Goal: Information Seeking & Learning: Check status

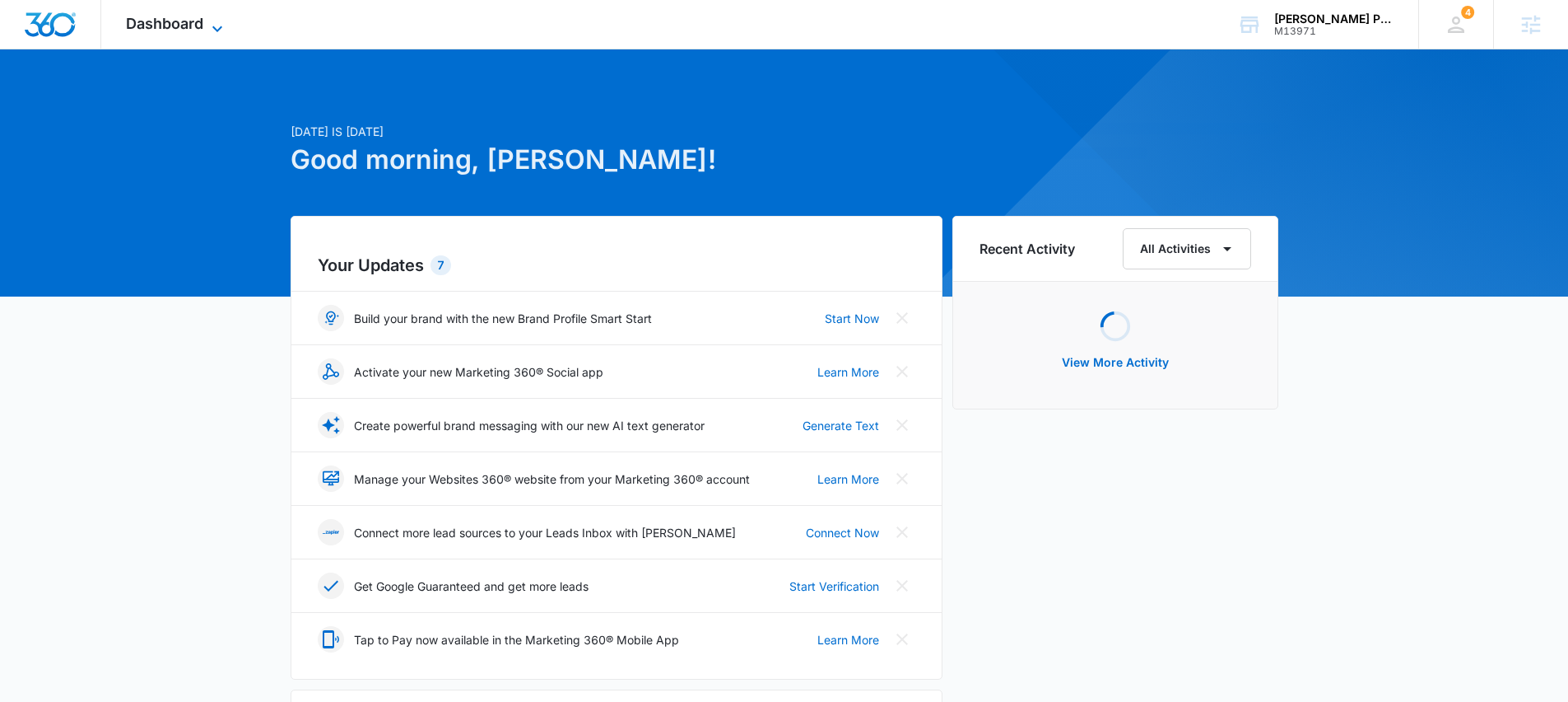
click at [180, 23] on span "Dashboard" at bounding box center [165, 23] width 77 height 17
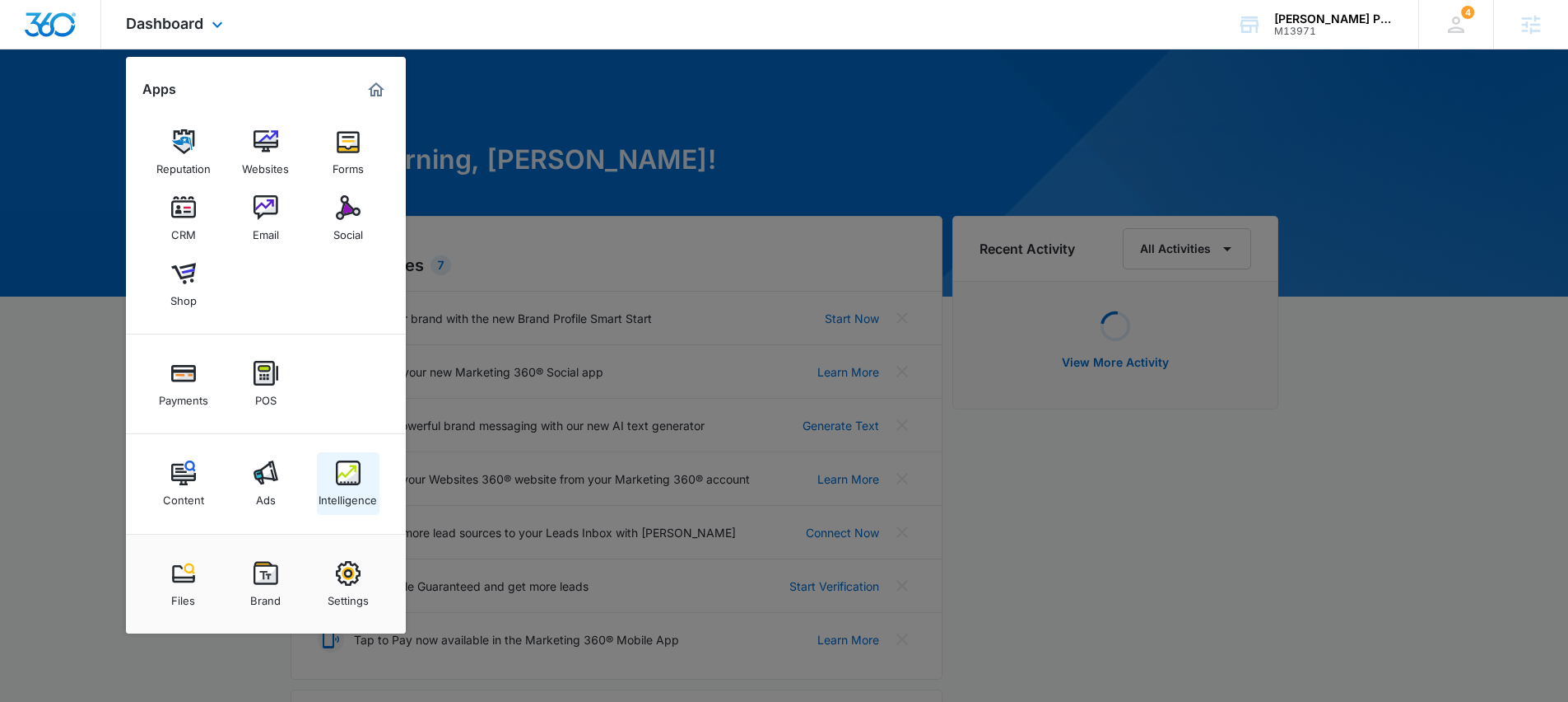
click at [341, 490] on div "Intelligence" at bounding box center [348, 495] width 59 height 21
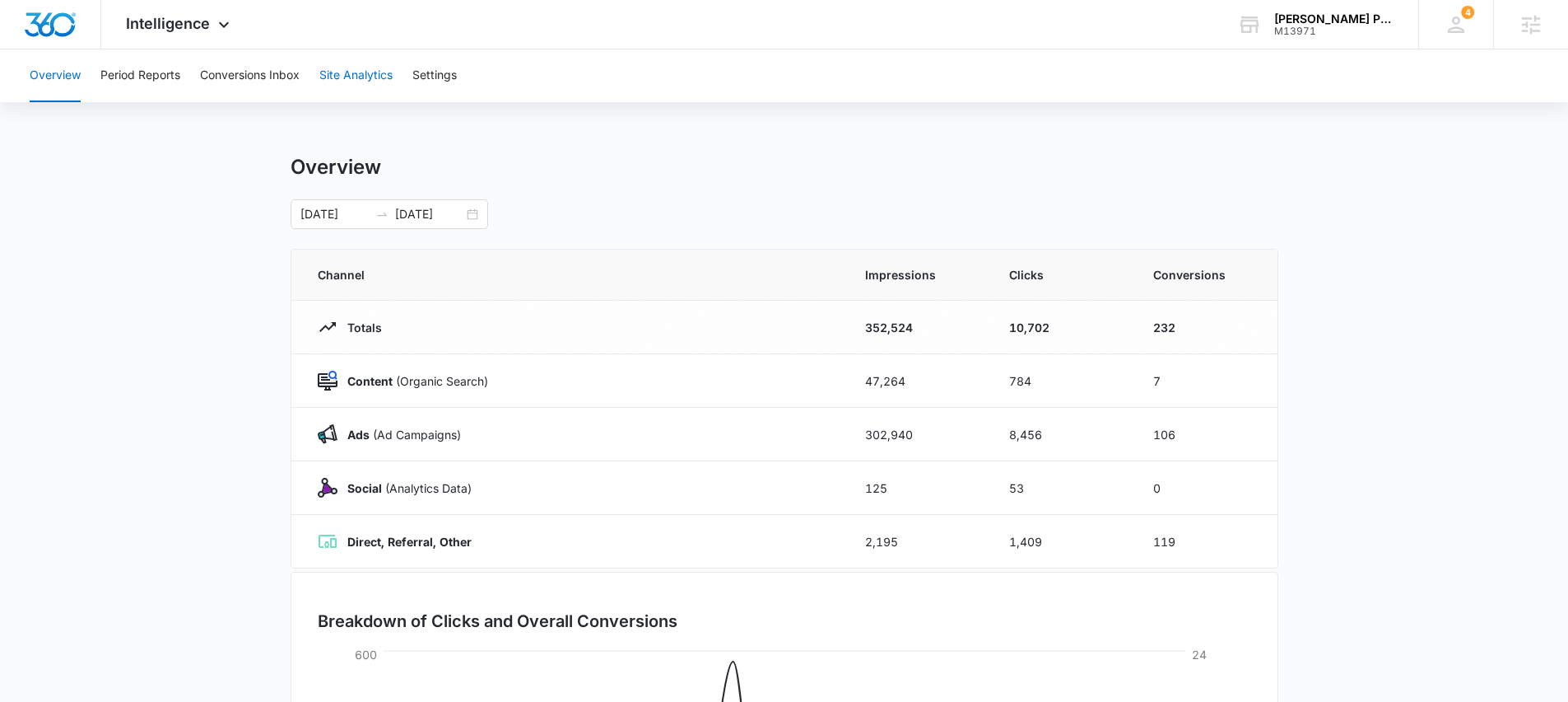
click at [365, 71] on button "Site Analytics" at bounding box center [356, 76] width 73 height 53
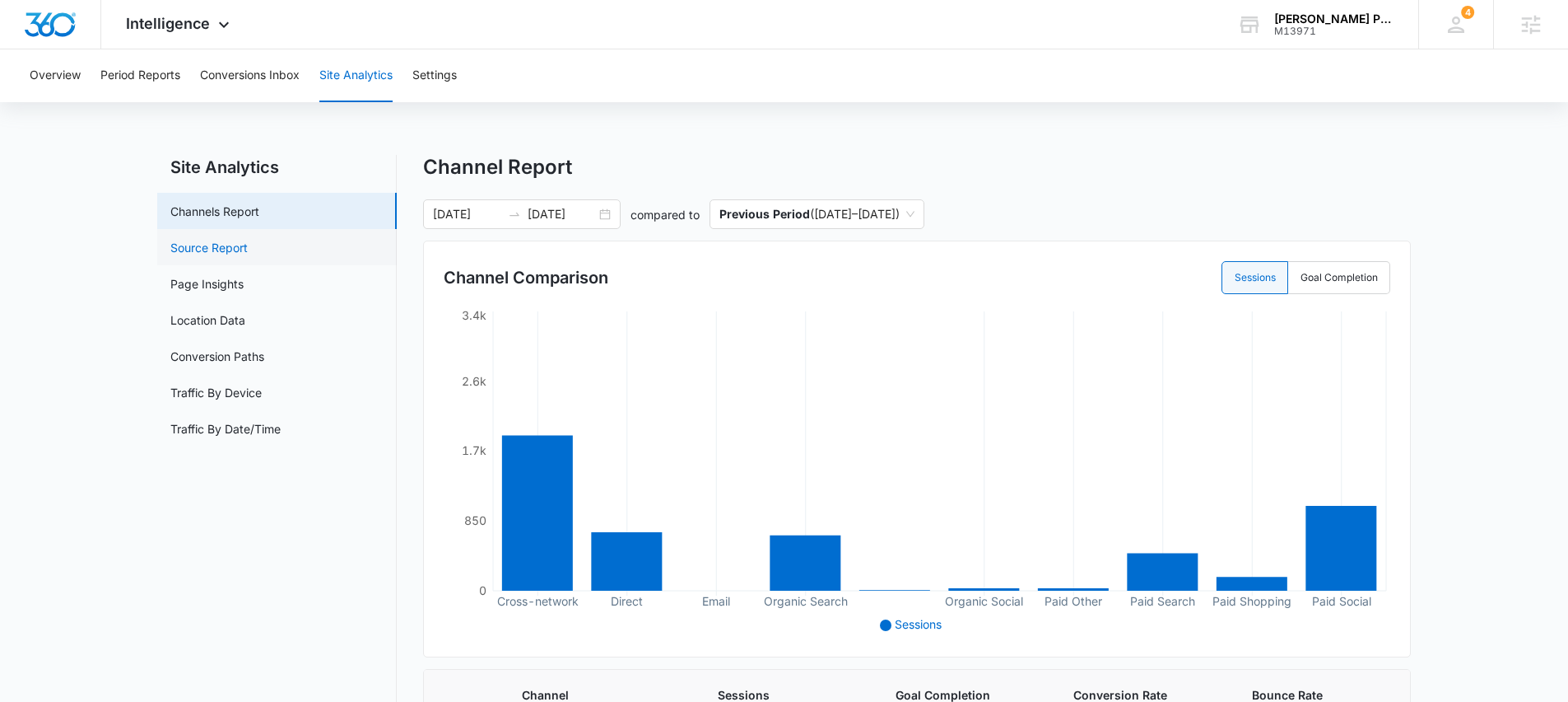
click at [212, 250] on link "Source Report" at bounding box center [209, 247] width 77 height 17
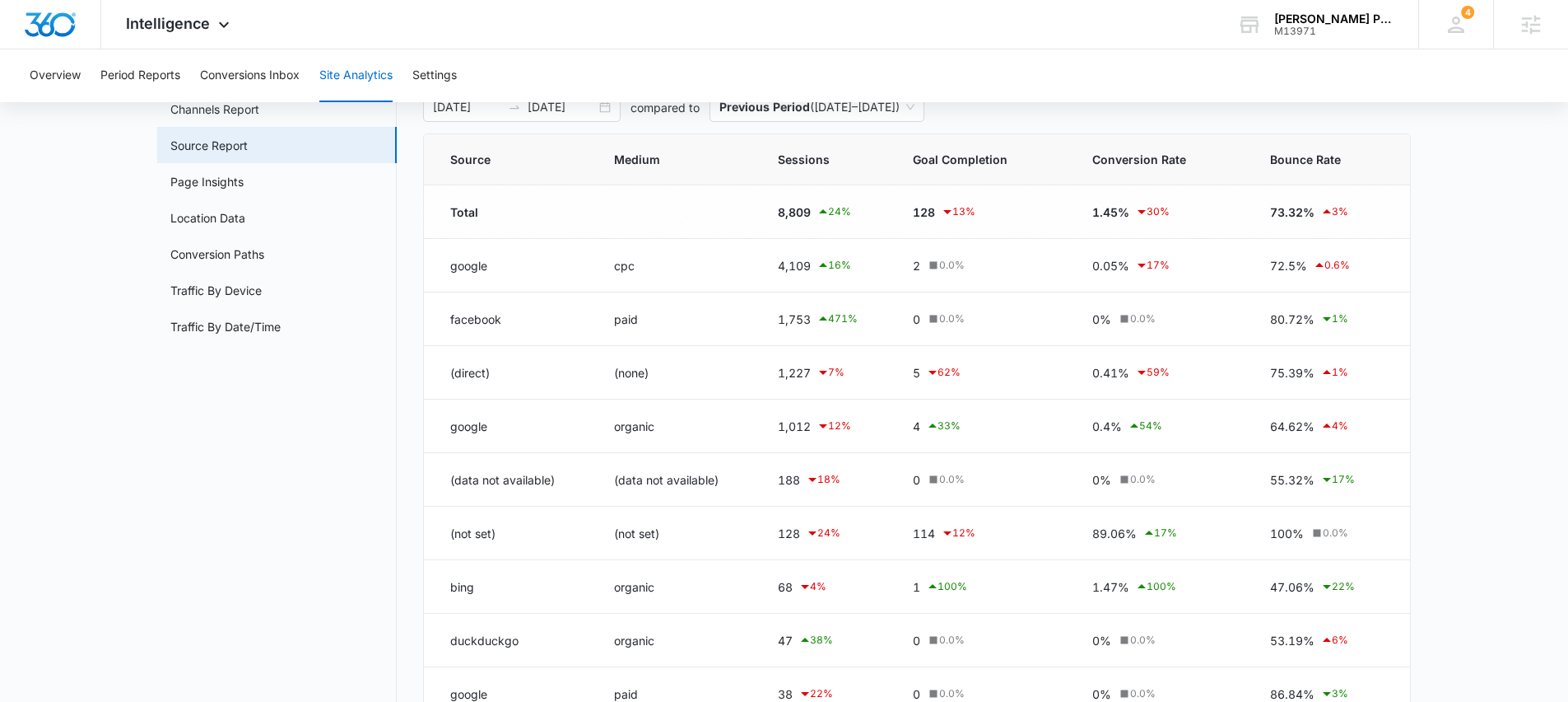
scroll to position [265, 0]
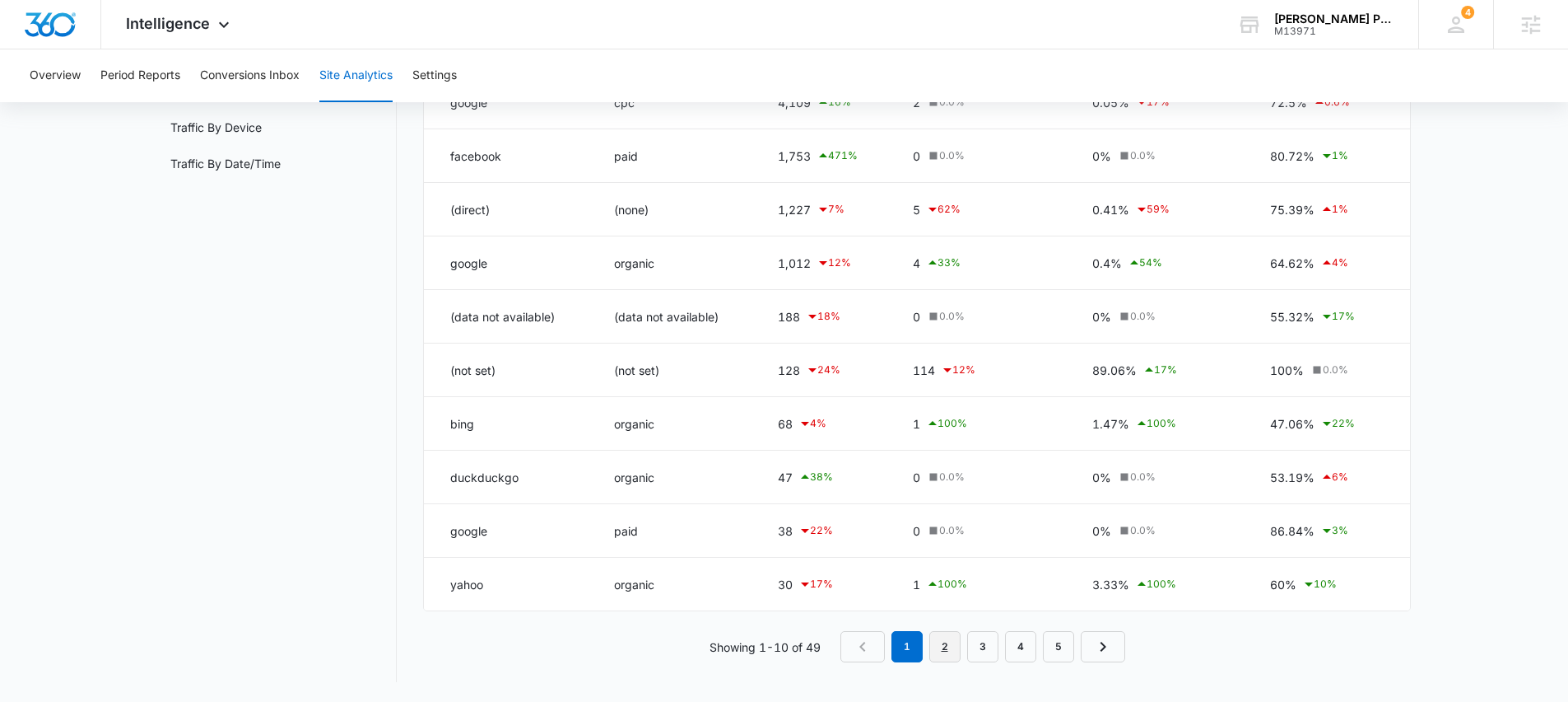
click at [955, 643] on link "2" at bounding box center [945, 647] width 31 height 31
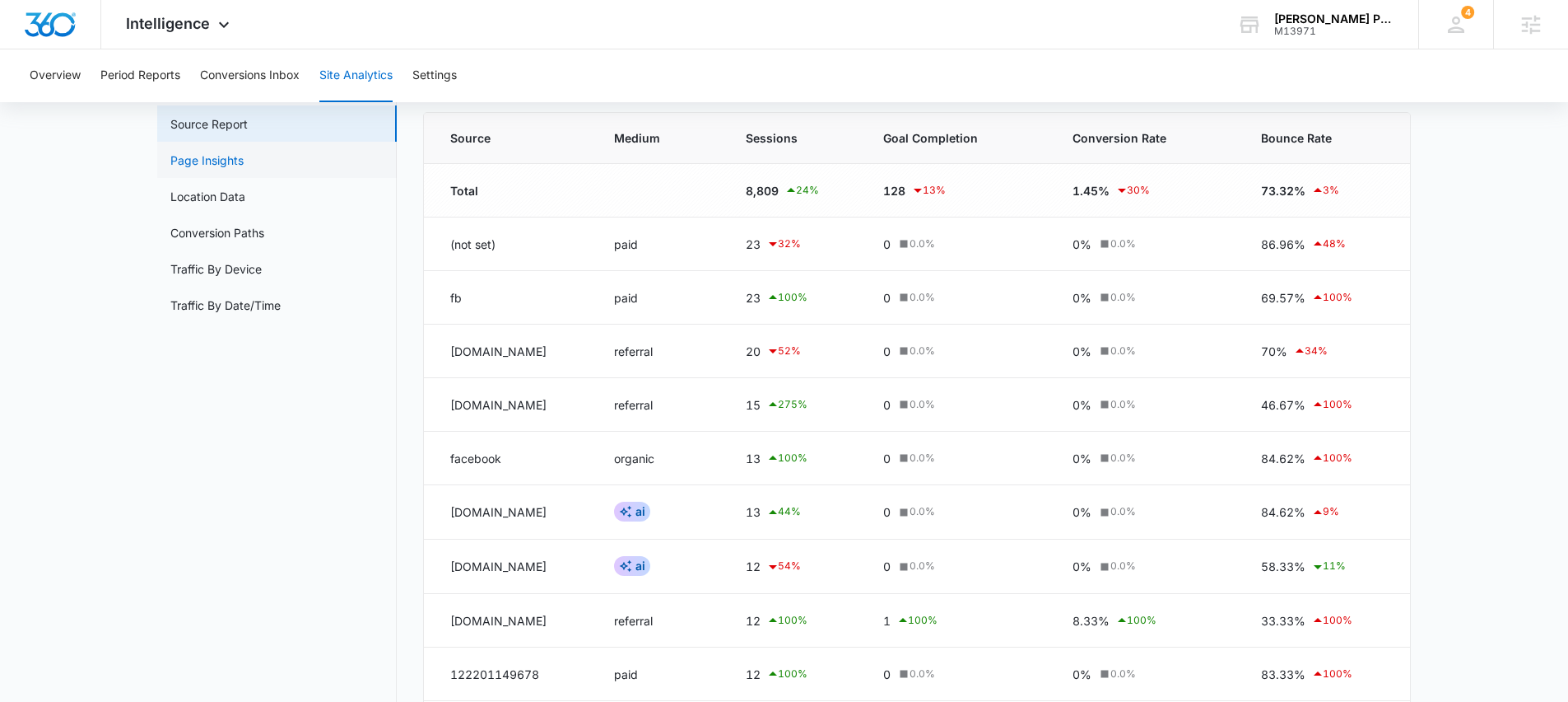
scroll to position [0, 0]
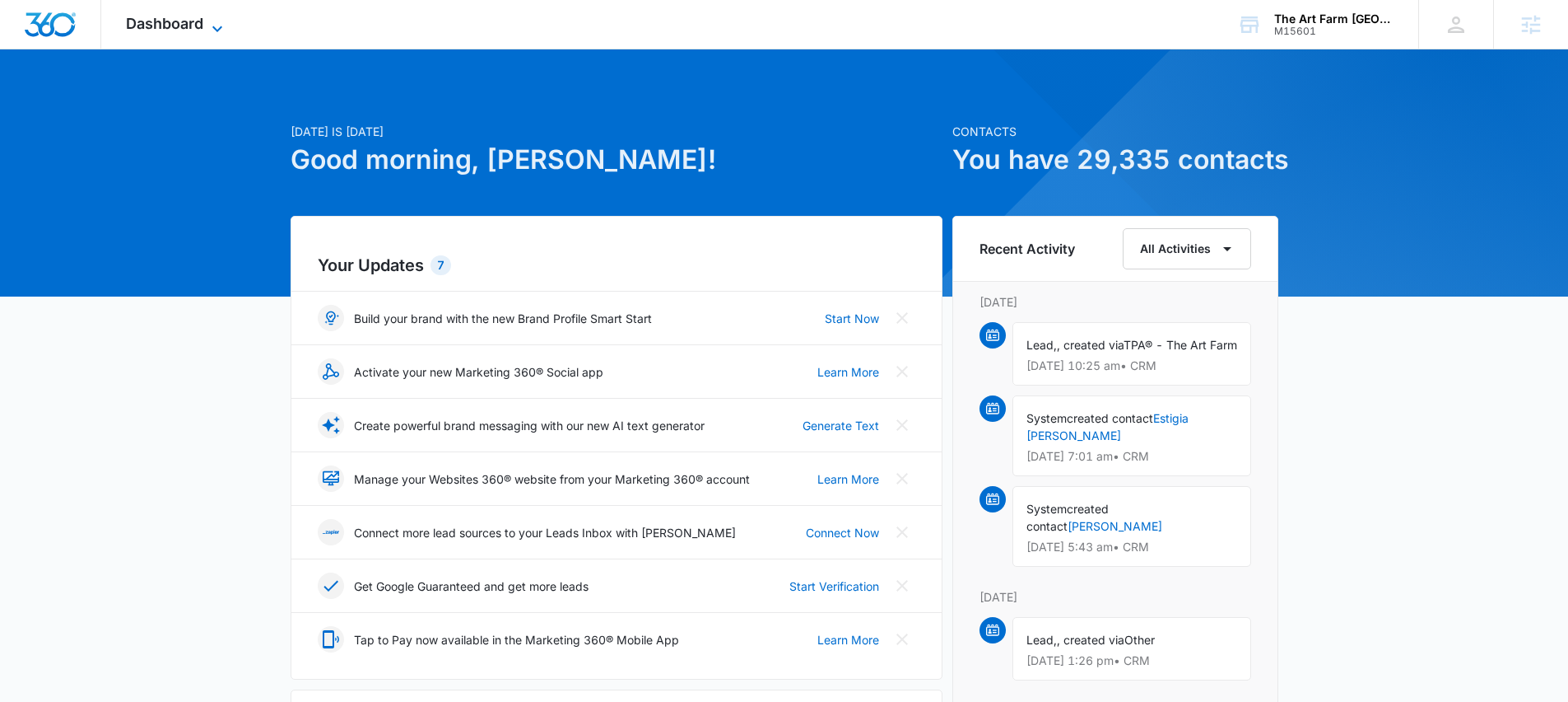
click at [179, 22] on span "Dashboard" at bounding box center [165, 23] width 77 height 17
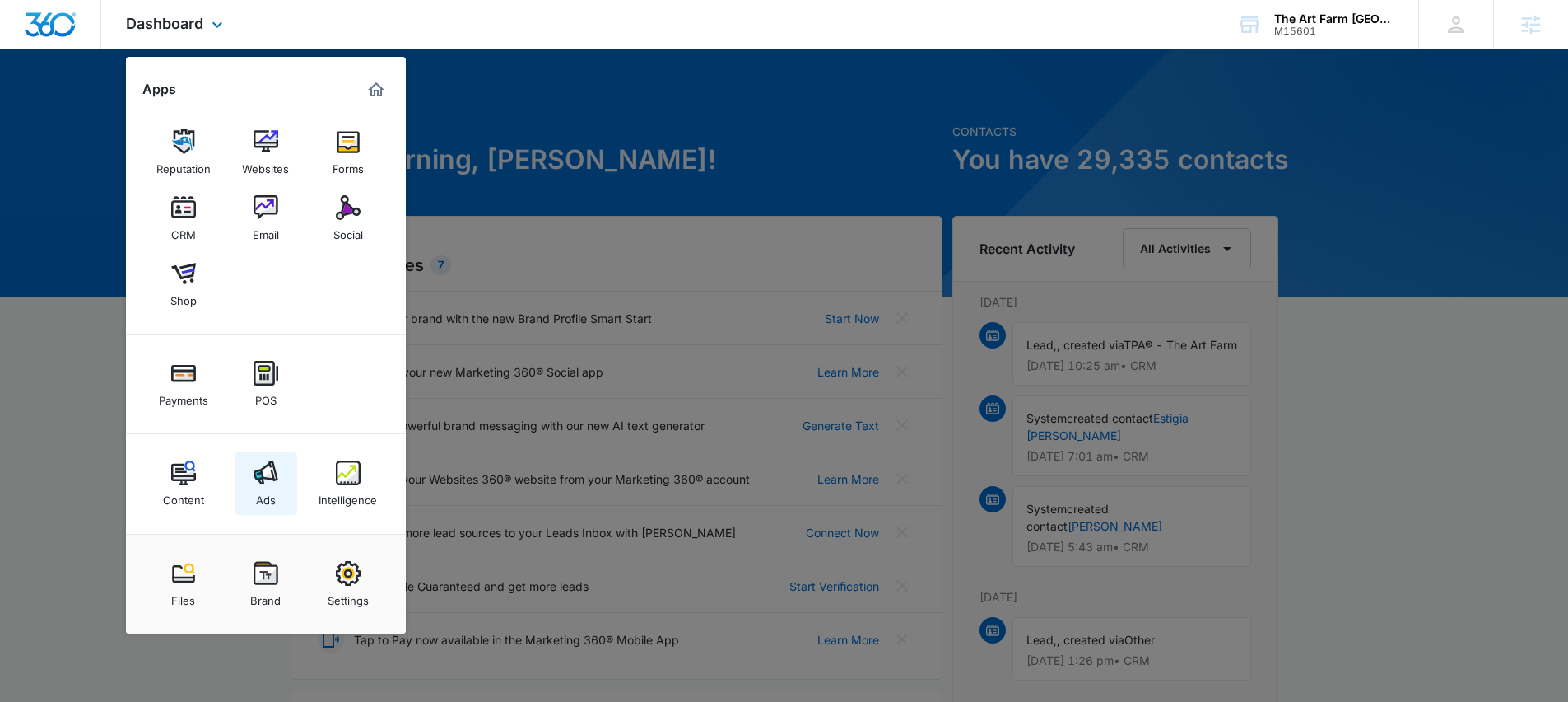
click at [267, 495] on div "Ads" at bounding box center [267, 495] width 20 height 21
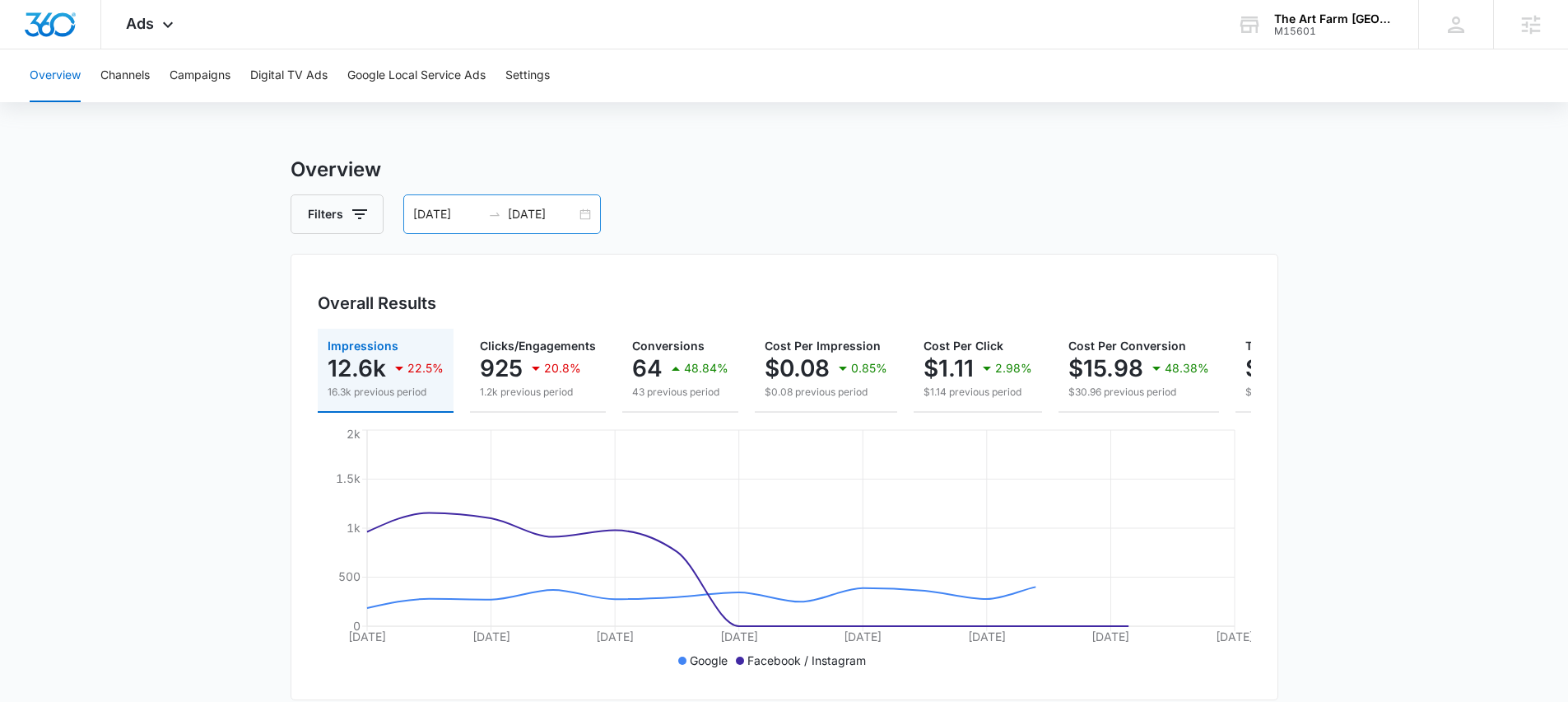
click at [460, 220] on input "08/26/2025" at bounding box center [447, 214] width 69 height 18
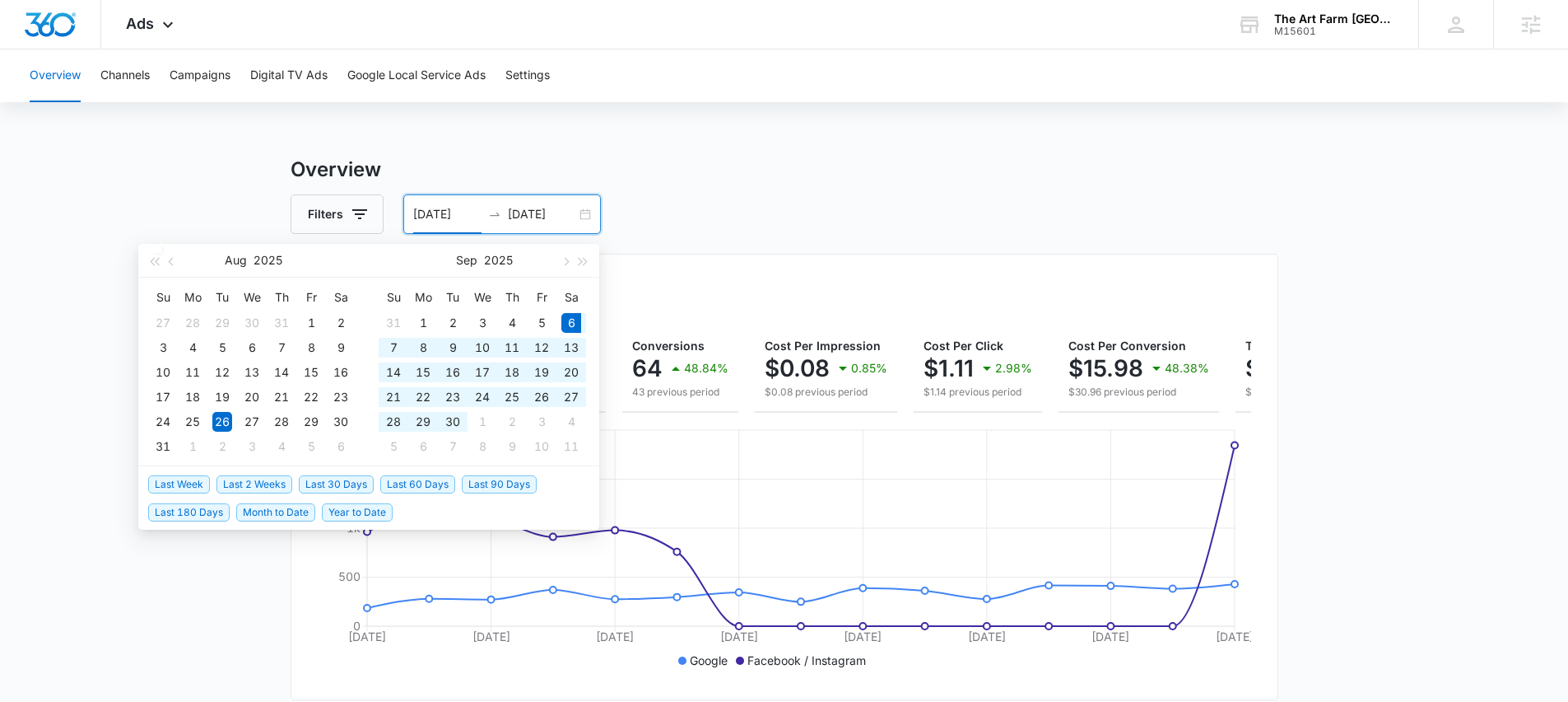
click at [323, 482] on span "Last 30 Days" at bounding box center [336, 485] width 75 height 18
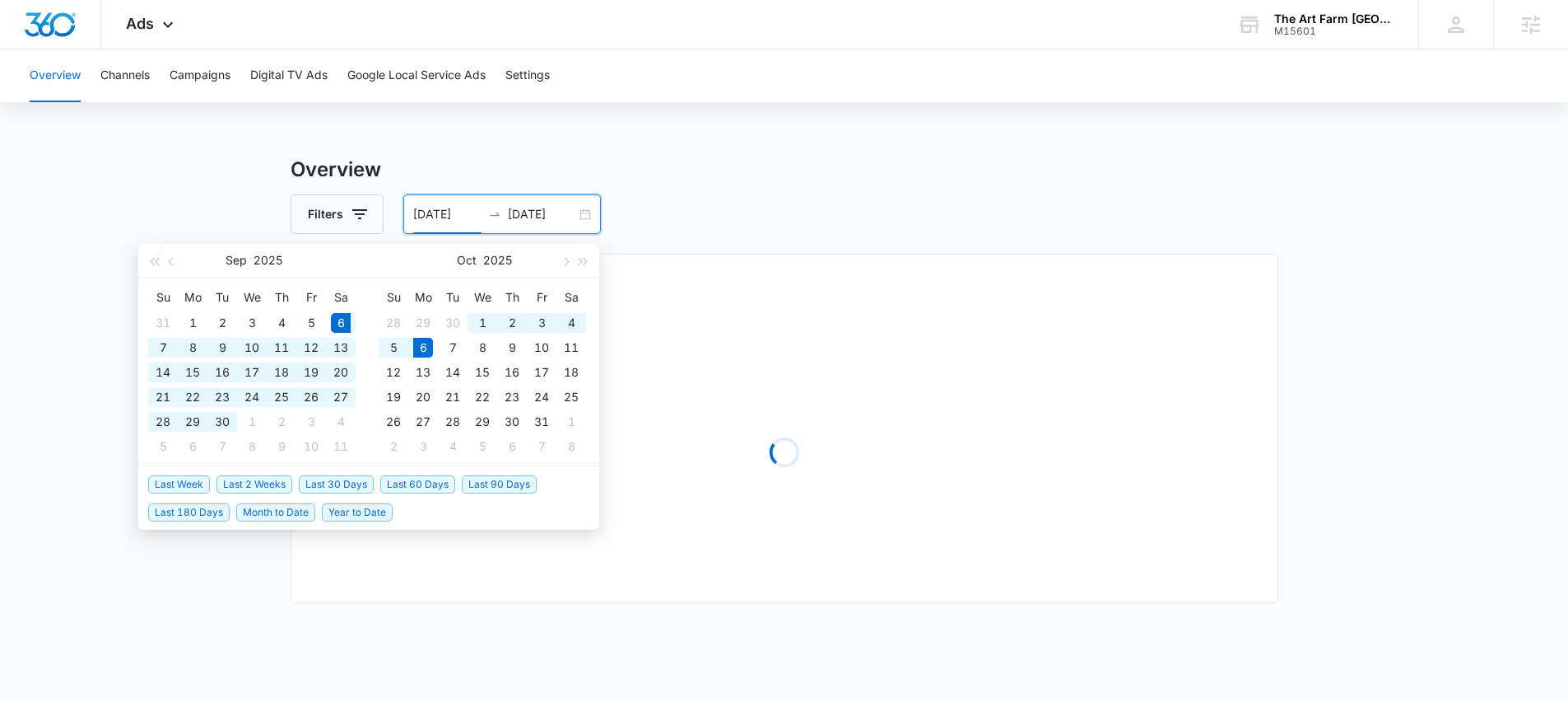
type input "09/06/2025"
type input "10/06/2025"
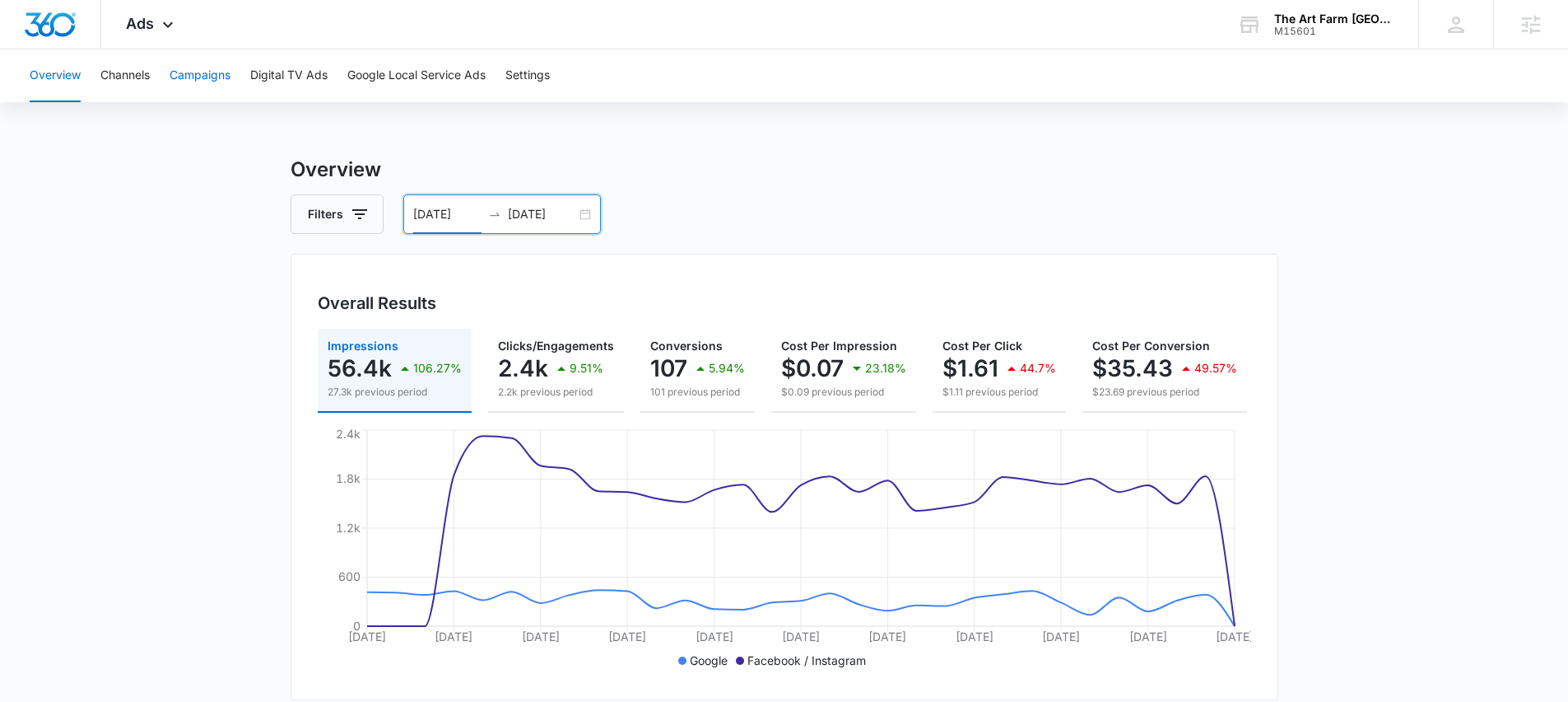
click at [199, 72] on button "Campaigns" at bounding box center [200, 76] width 61 height 53
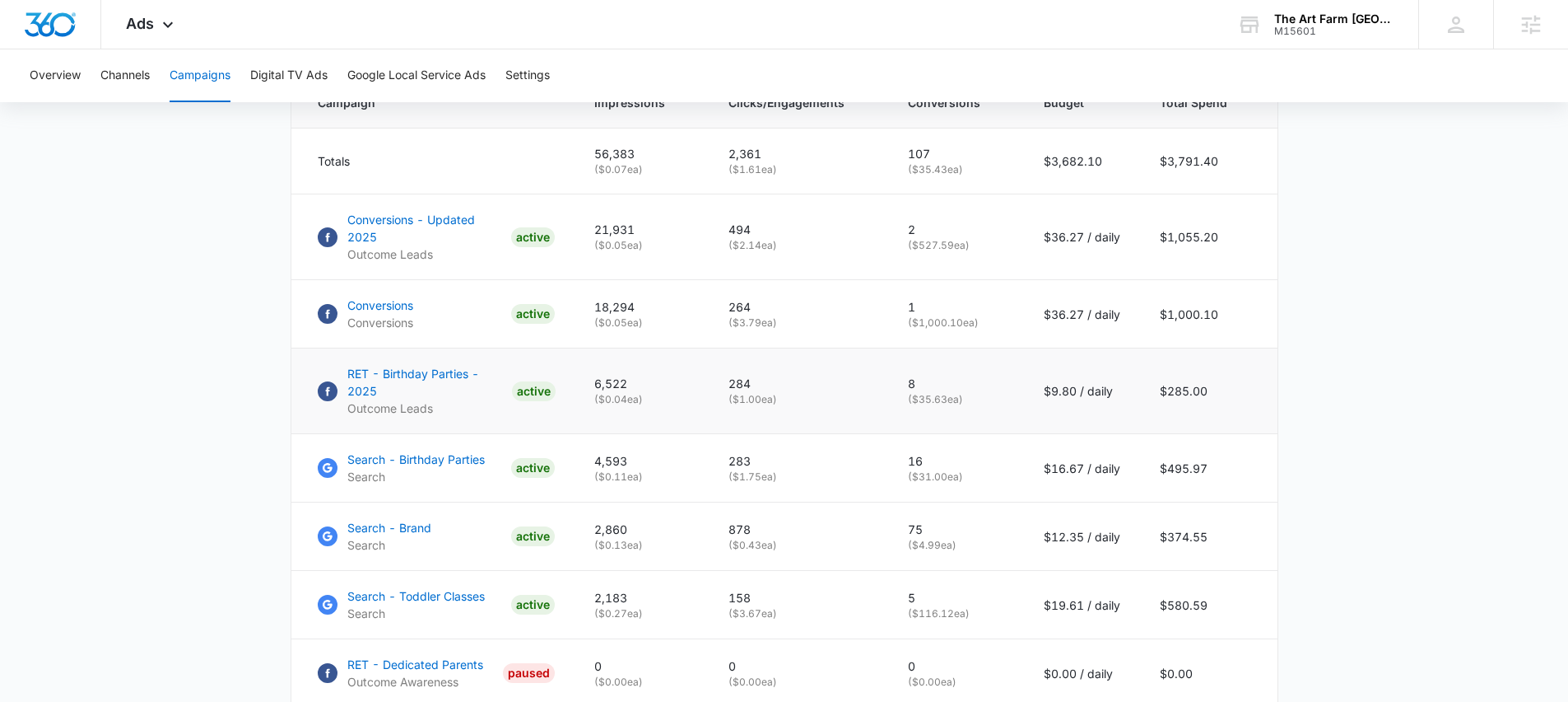
scroll to position [713, 0]
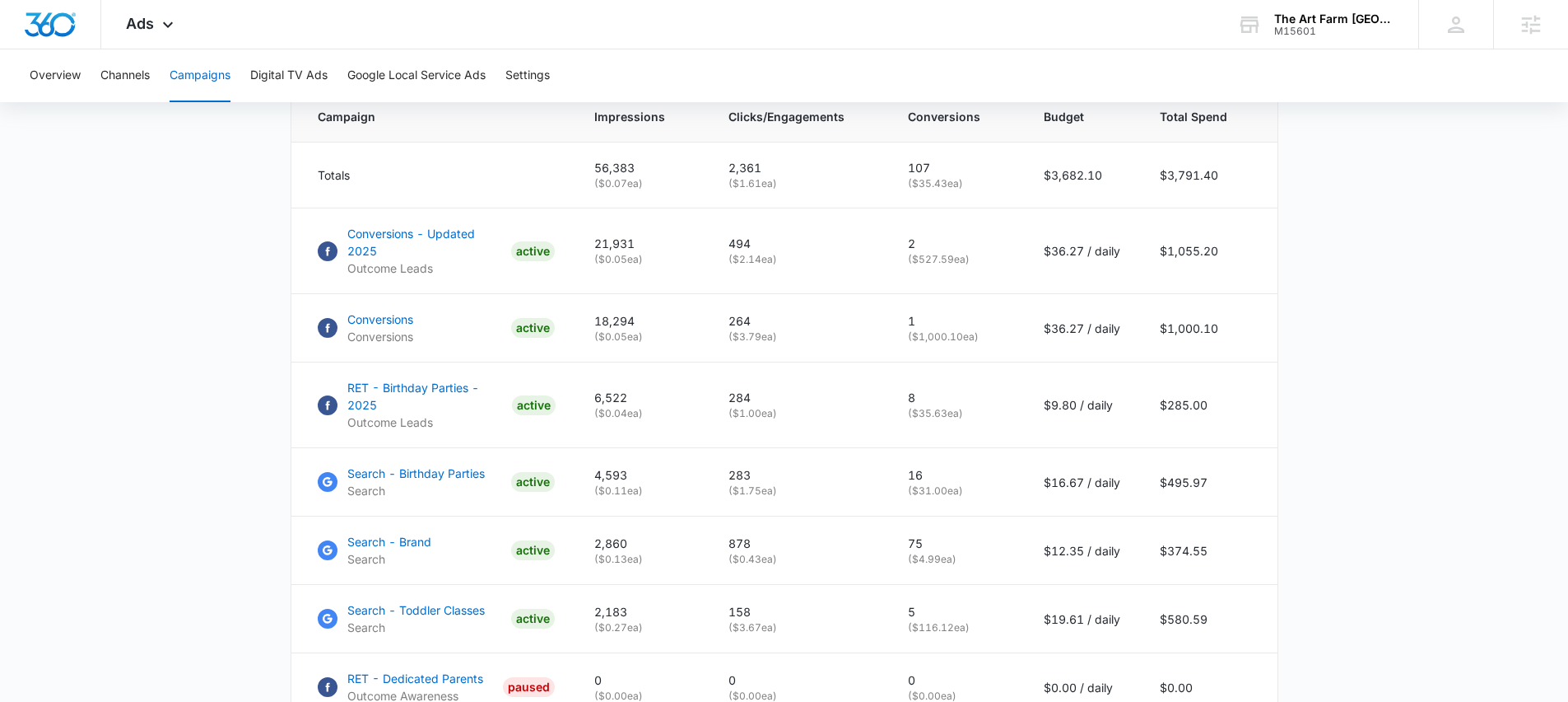
click at [191, 413] on main "Campaigns Filters 09/06/2025 10/06/2025 Overall Results Impressions 56.4k 106.2…" at bounding box center [784, 140] width 1568 height 1397
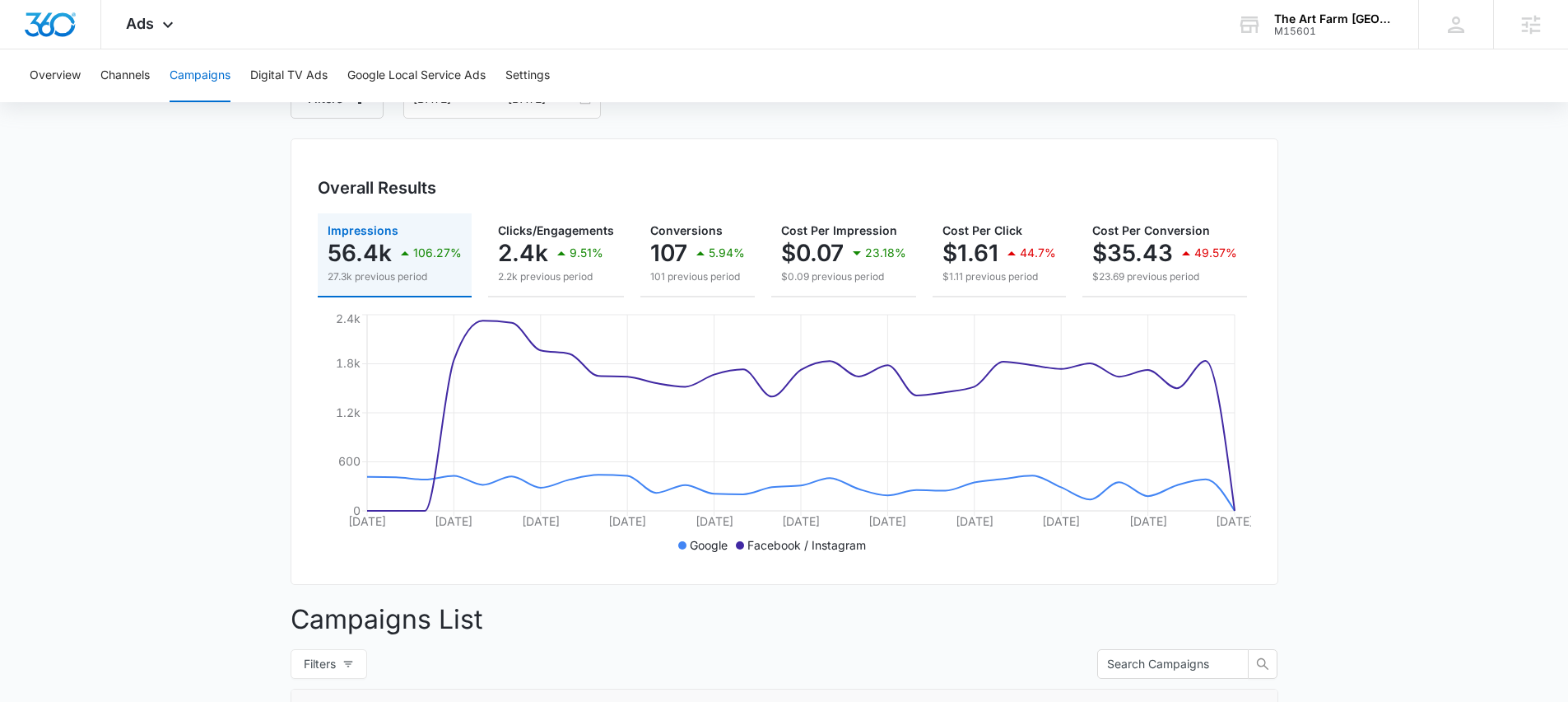
scroll to position [0, 0]
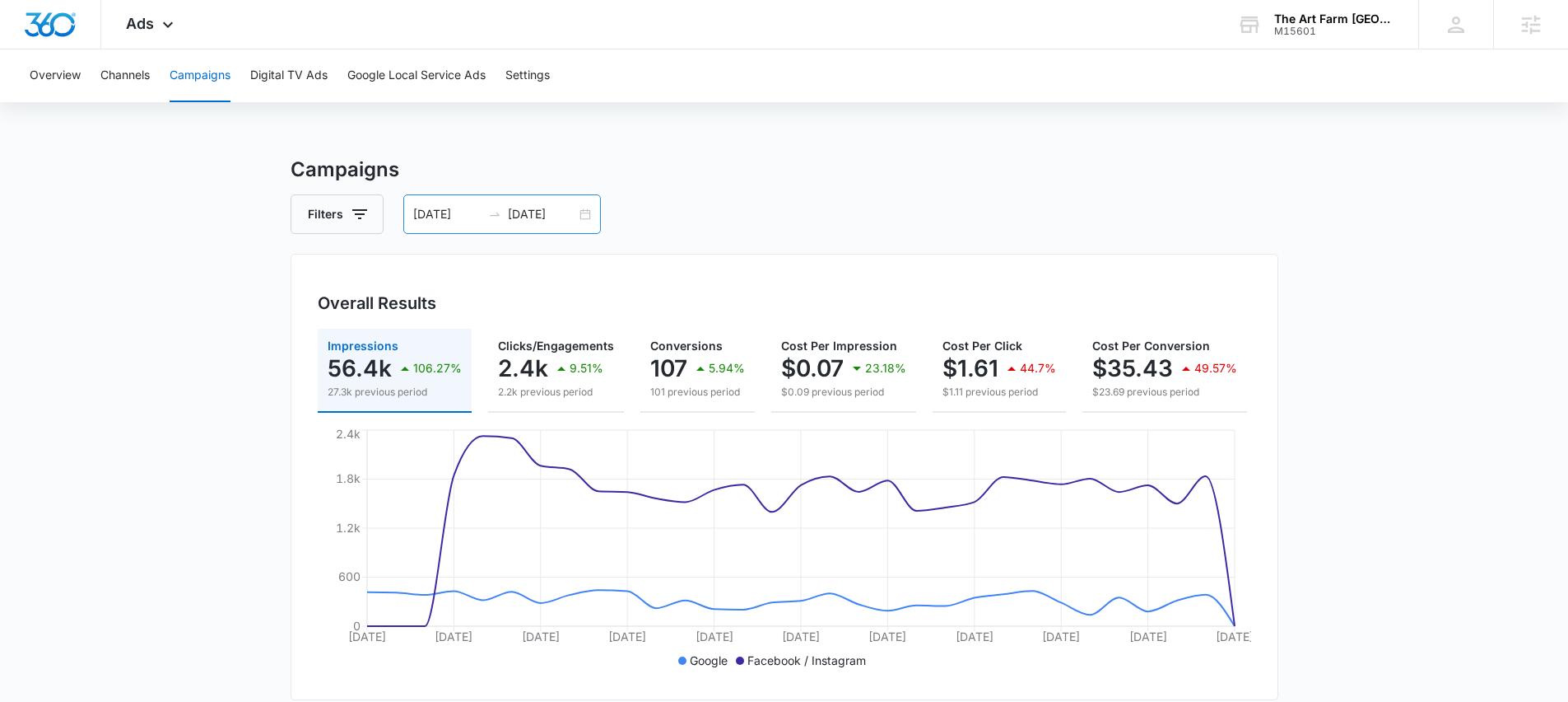
click at [442, 213] on input "09/06/2025" at bounding box center [447, 214] width 69 height 18
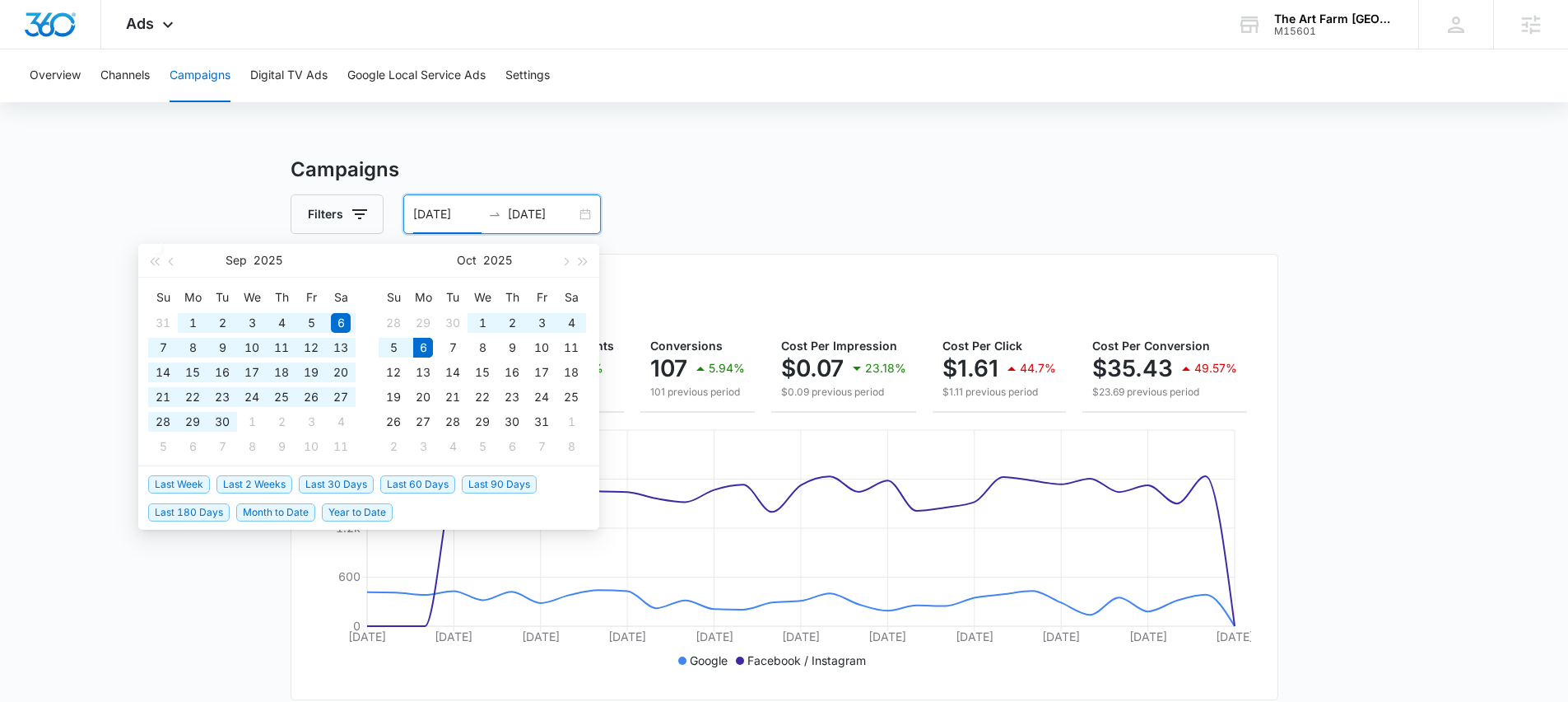
click at [426, 483] on span "Last 60 Days" at bounding box center [418, 485] width 75 height 18
type input "08/07/2025"
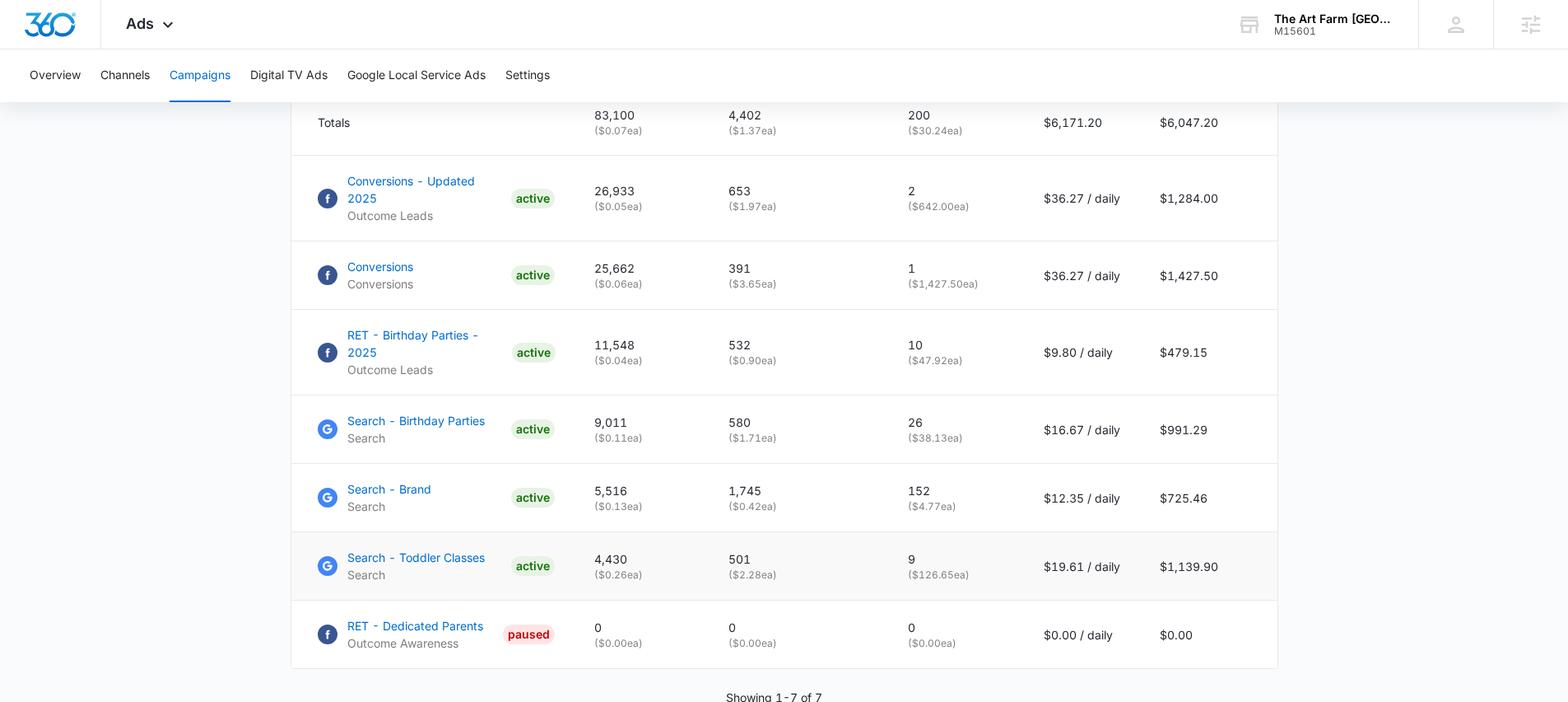
scroll to position [762, 0]
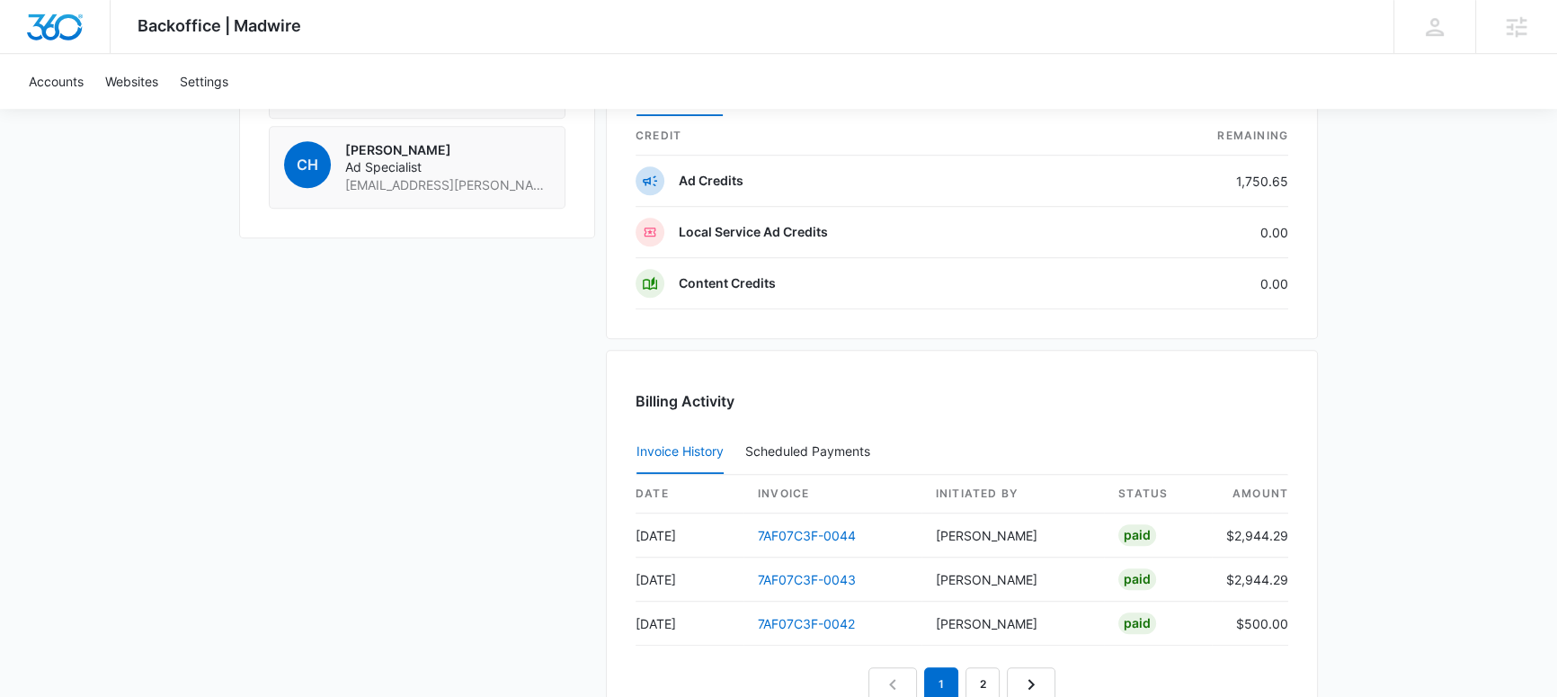
scroll to position [1764, 0]
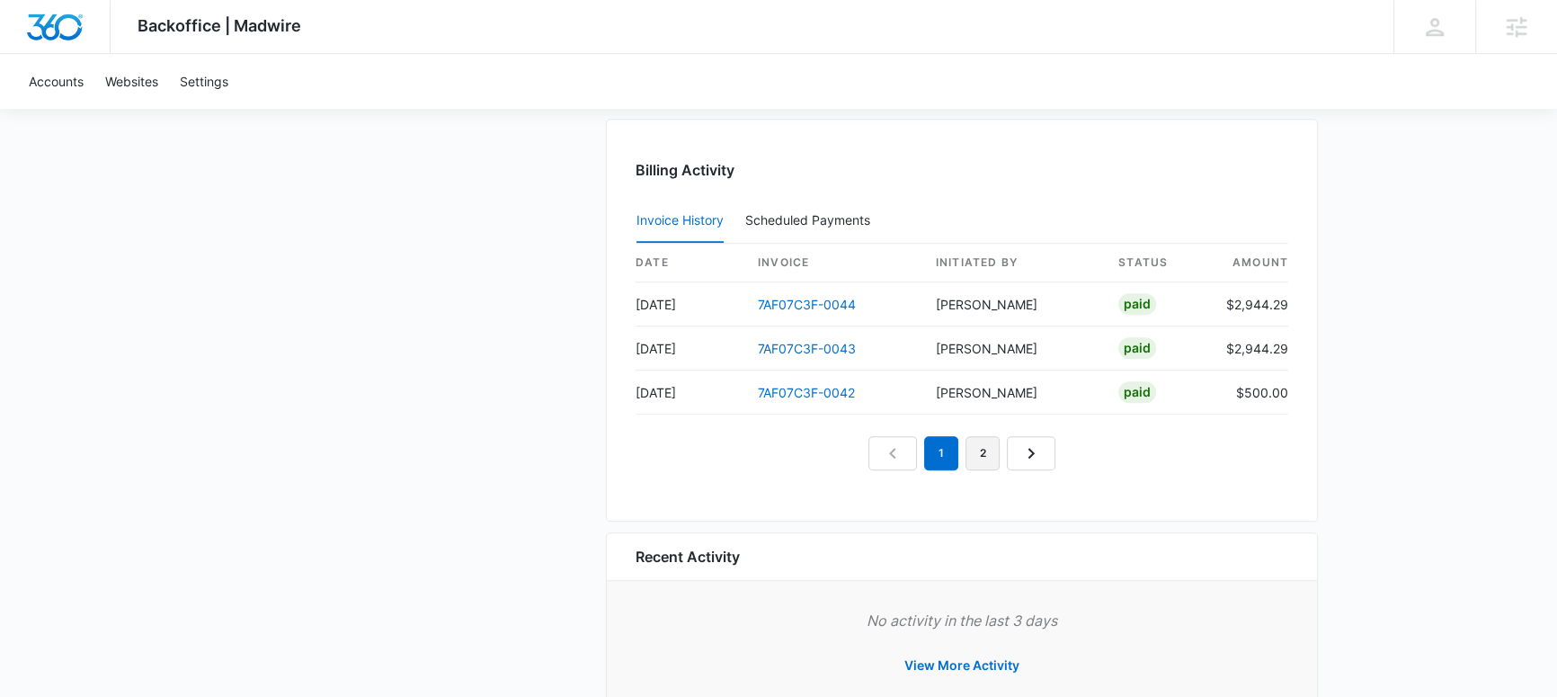
click at [977, 450] on link "2" at bounding box center [982, 453] width 34 height 34
click at [1000, 449] on link "3" at bounding box center [1003, 453] width 34 height 34
click at [1020, 449] on link "4" at bounding box center [1024, 453] width 34 height 34
click at [964, 452] on link "3" at bounding box center [962, 453] width 34 height 34
click at [925, 450] on link "2" at bounding box center [920, 453] width 34 height 34
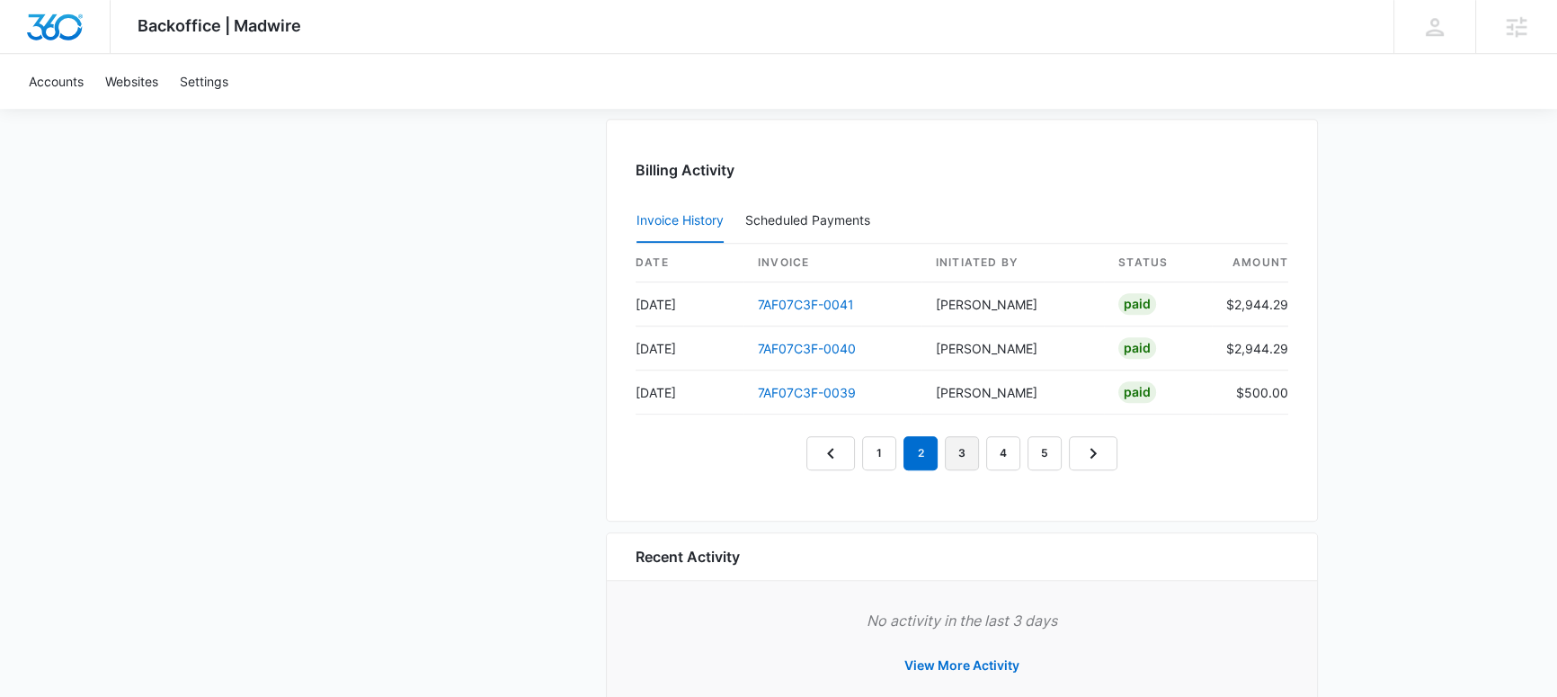
click at [960, 452] on link "3" at bounding box center [962, 453] width 34 height 34
click at [910, 453] on link "2" at bounding box center [920, 453] width 34 height 34
click at [878, 451] on link "1" at bounding box center [879, 453] width 34 height 34
click at [924, 453] on link "2" at bounding box center [920, 453] width 34 height 34
click at [875, 454] on link "1" at bounding box center [879, 453] width 34 height 34
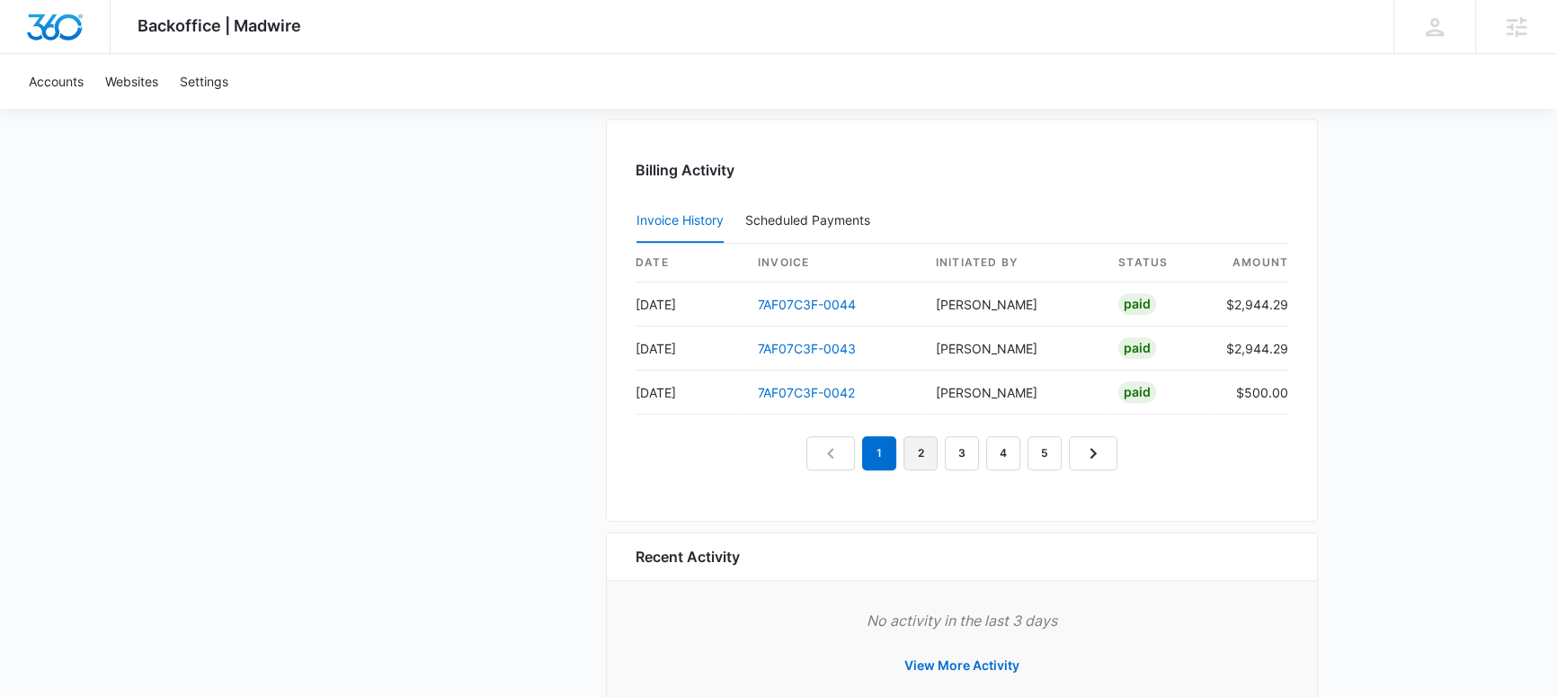
click at [917, 450] on link "2" at bounding box center [920, 453] width 34 height 34
click at [886, 449] on link "1" at bounding box center [879, 453] width 34 height 34
click at [933, 452] on link "2" at bounding box center [920, 453] width 34 height 34
click at [957, 451] on link "3" at bounding box center [962, 453] width 34 height 34
click at [1031, 453] on link "5" at bounding box center [1044, 453] width 34 height 34
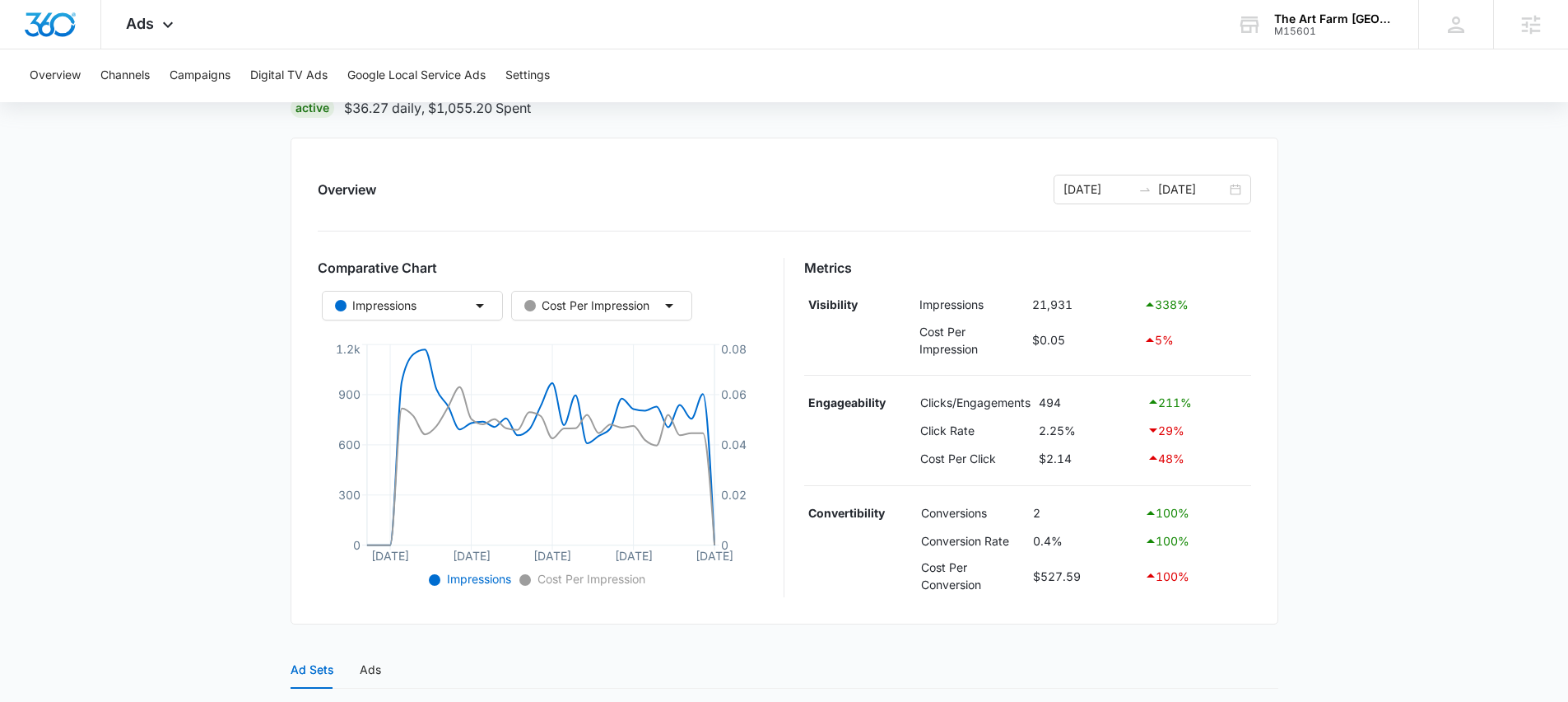
scroll to position [444, 0]
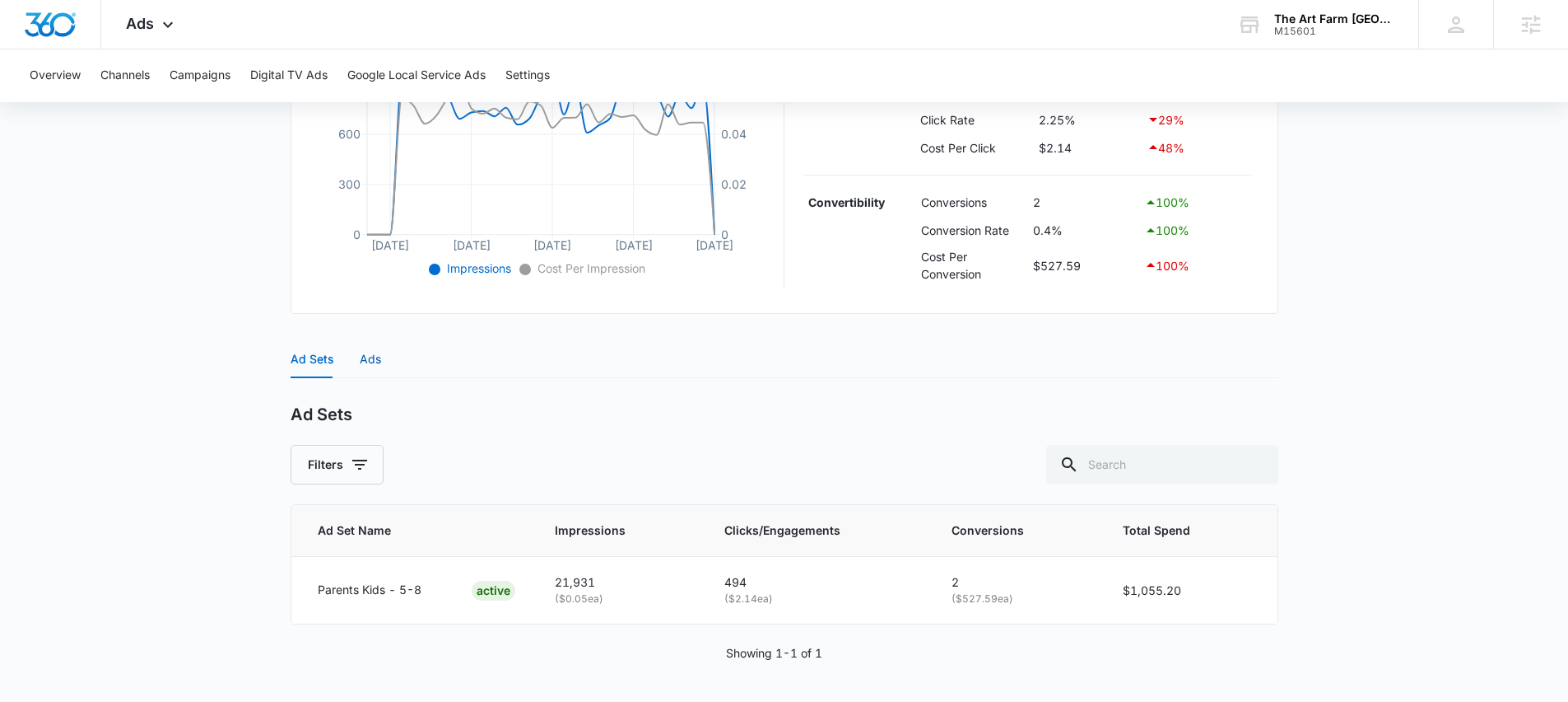
click at [376, 356] on div "Ads" at bounding box center [370, 359] width 21 height 18
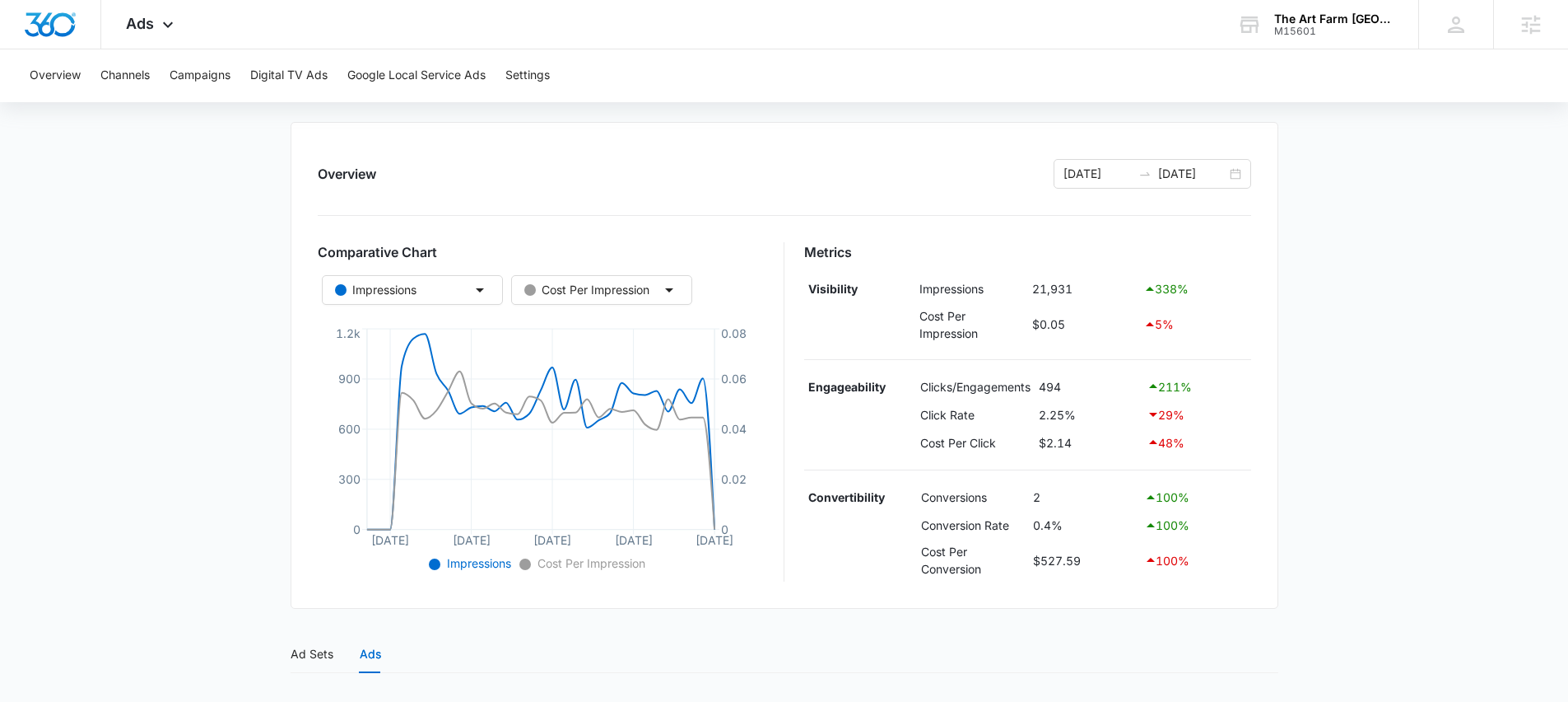
scroll to position [137, 0]
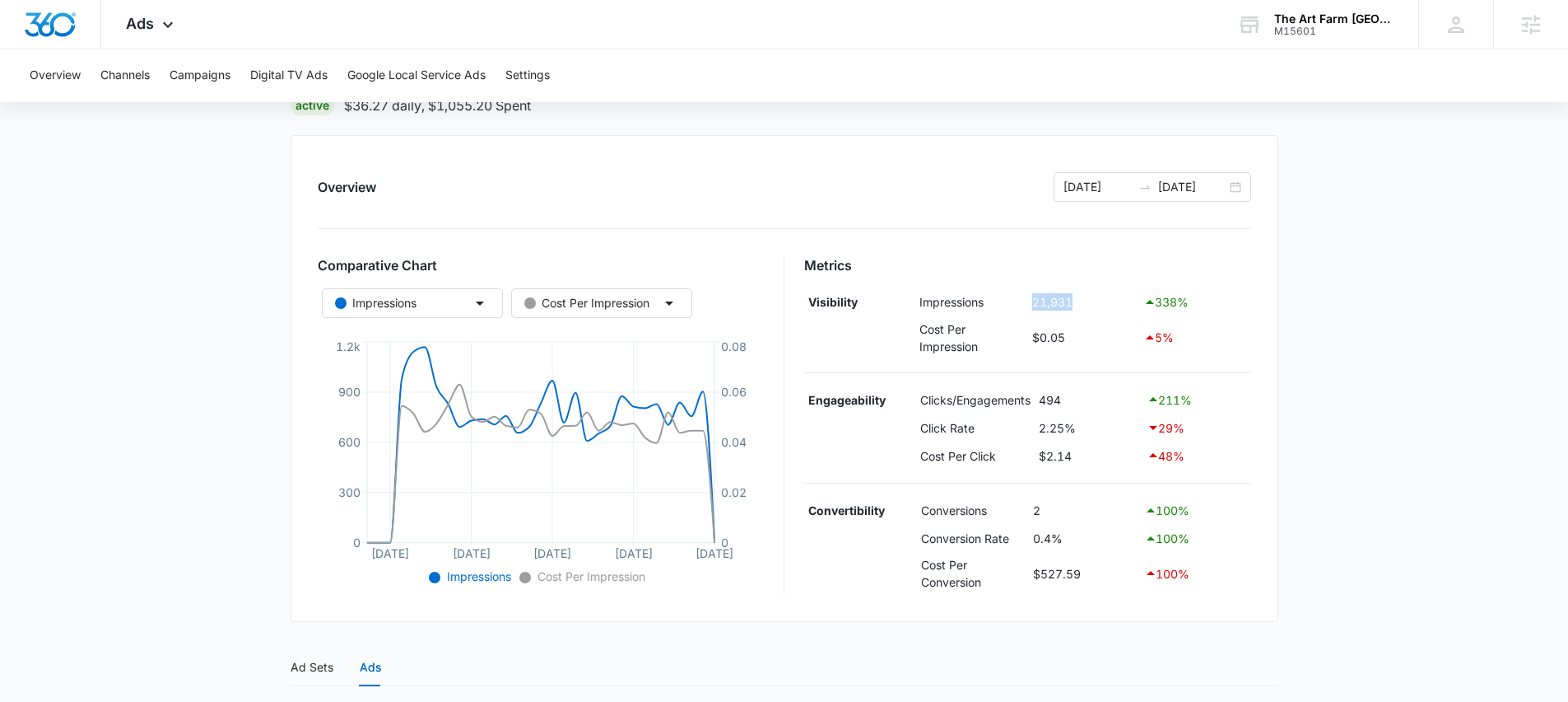
drag, startPoint x: 1024, startPoint y: 301, endPoint x: 1226, endPoint y: 304, distance: 202.0
click at [1226, 304] on tr "Visibility Impressions 21,931 338 %" at bounding box center [1028, 302] width 447 height 28
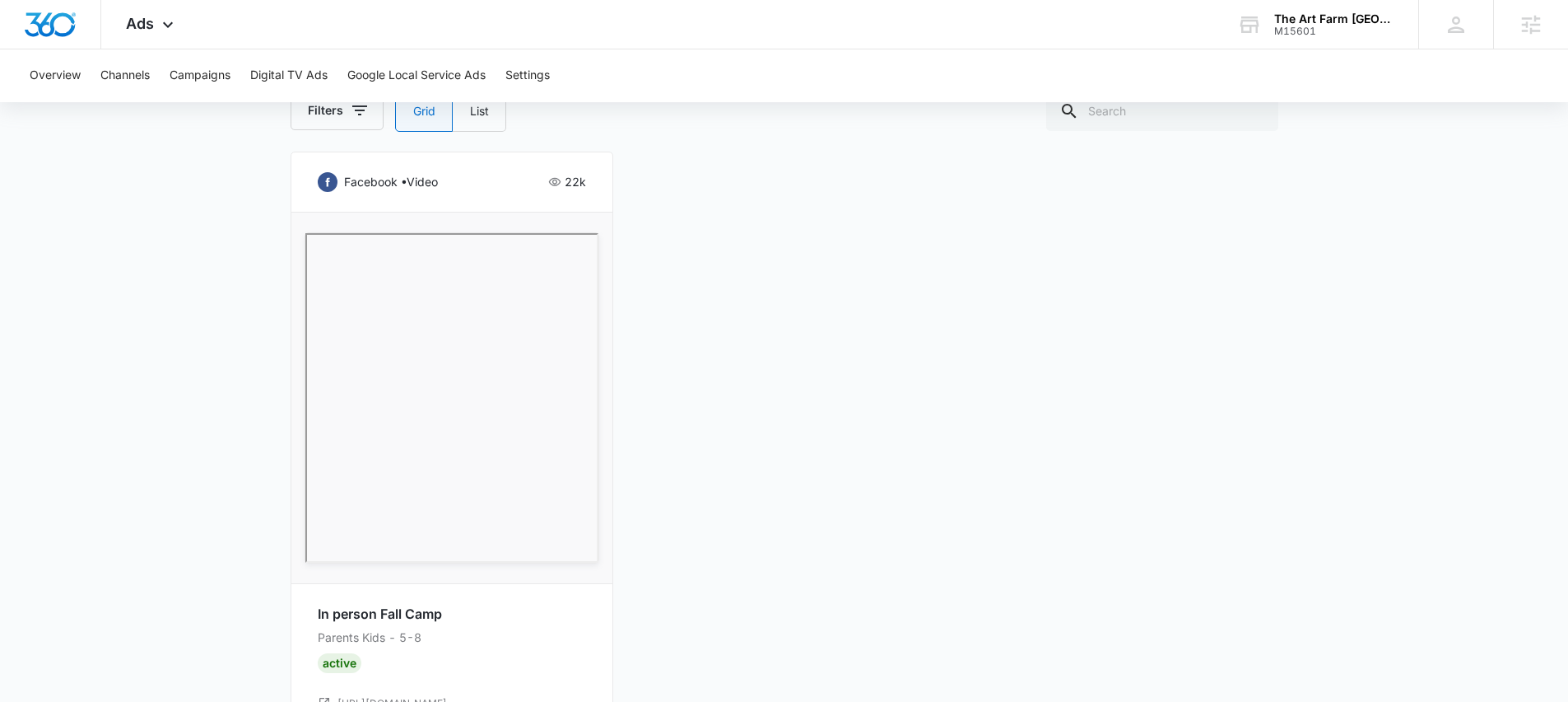
scroll to position [834, 0]
drag, startPoint x: 369, startPoint y: 610, endPoint x: 317, endPoint y: 609, distance: 52.0
click at [318, 609] on p "In person Fall Camp" at bounding box center [452, 613] width 268 height 20
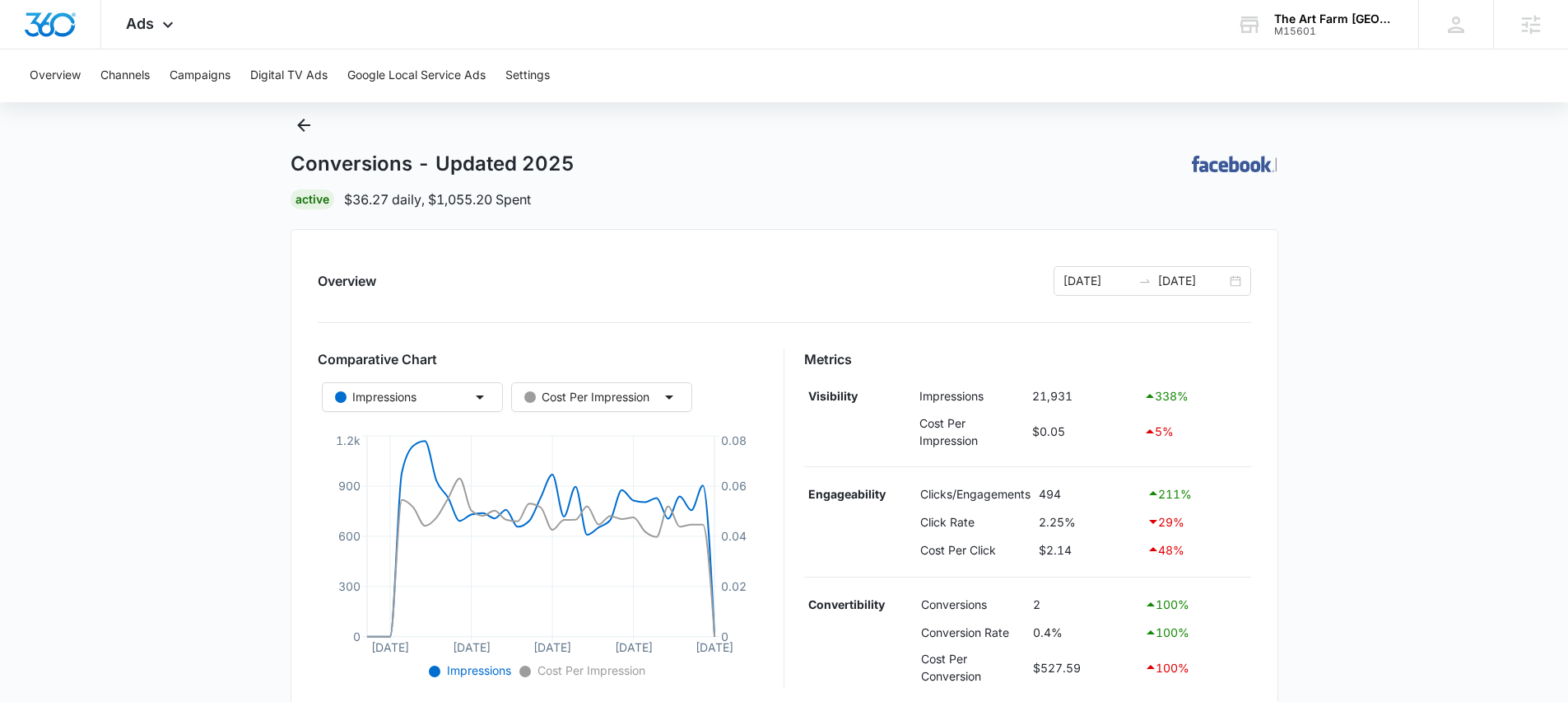
scroll to position [38, 0]
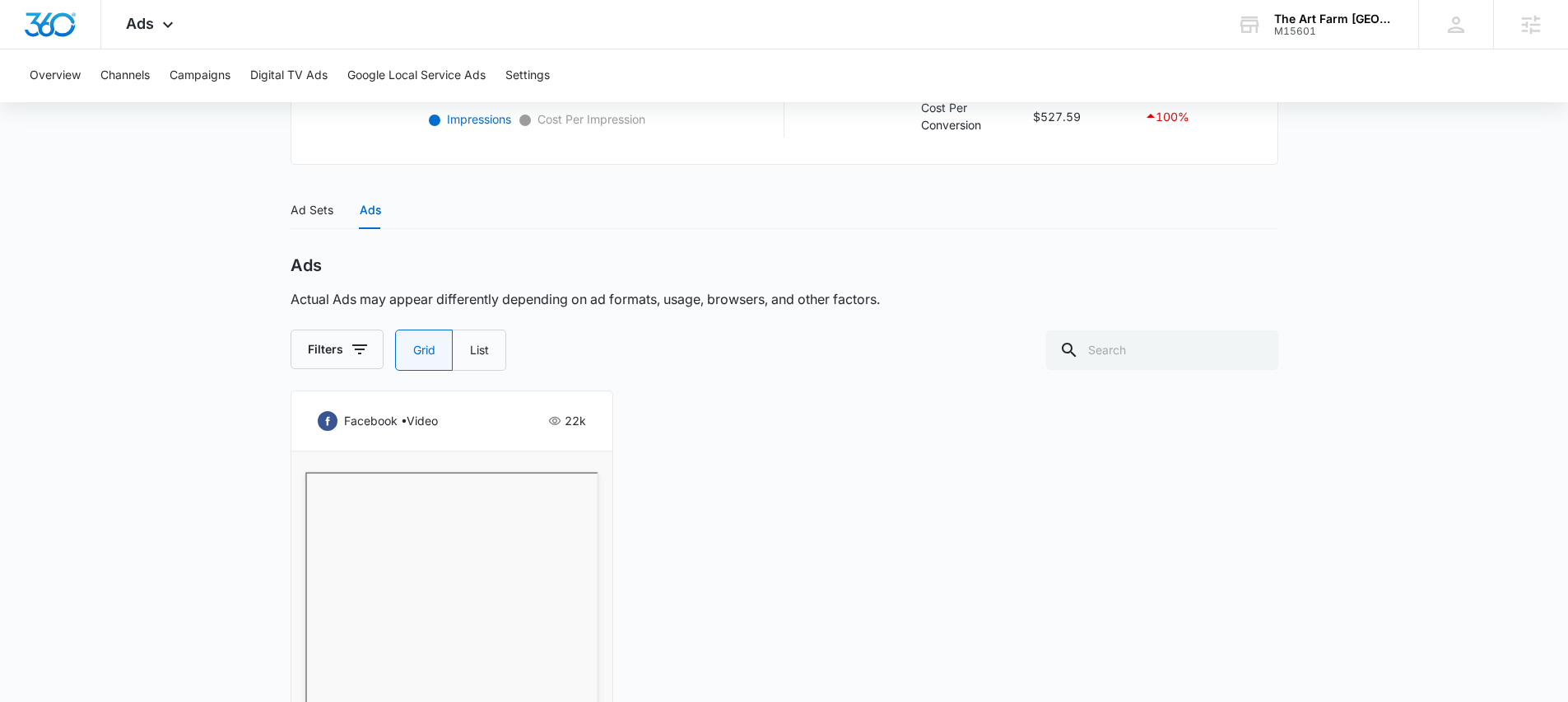
scroll to position [626, 0]
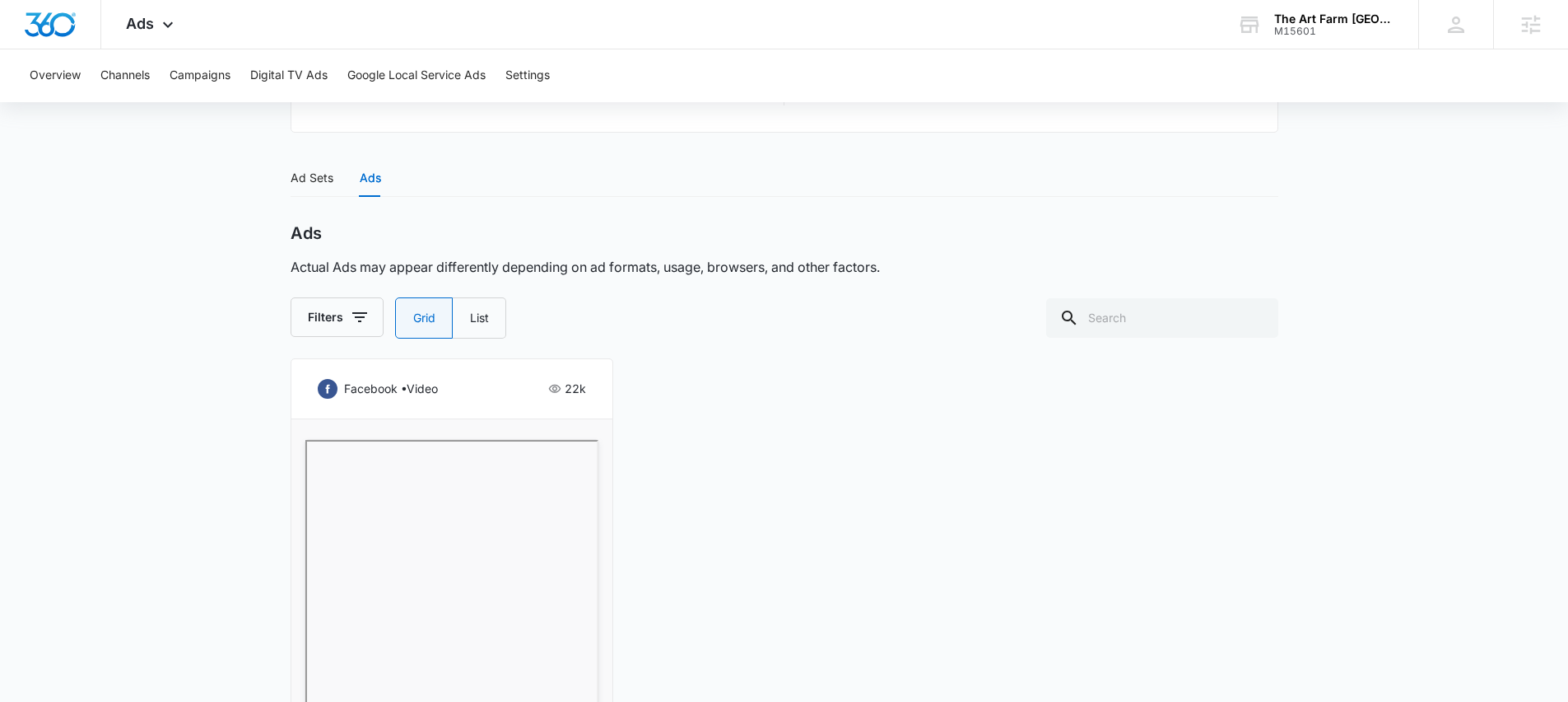
click at [108, 349] on main "Conversions - Updated 2025 | Active $36.27 daily , $1,055.20 Spent Overview 09/…" at bounding box center [784, 265] width 1568 height 1473
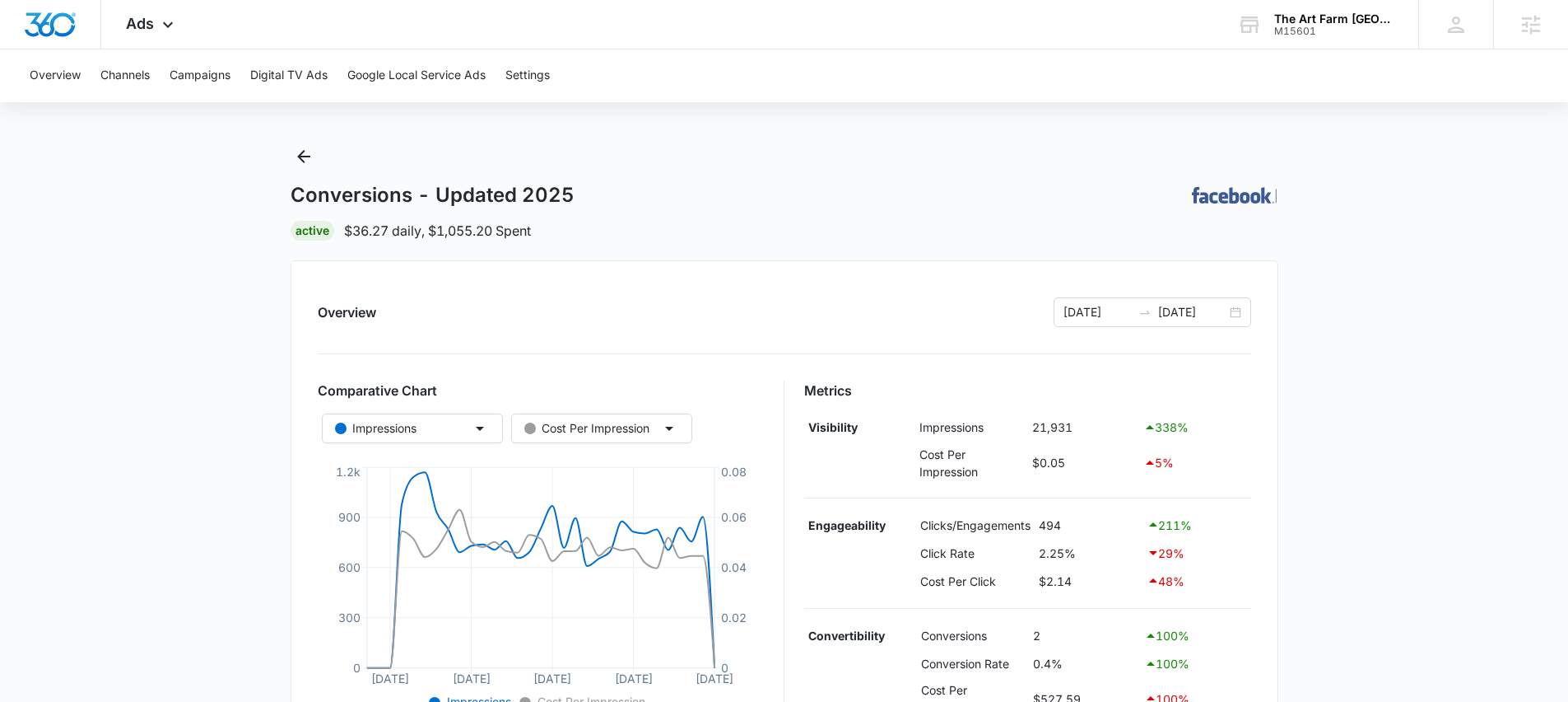
scroll to position [0, 0]
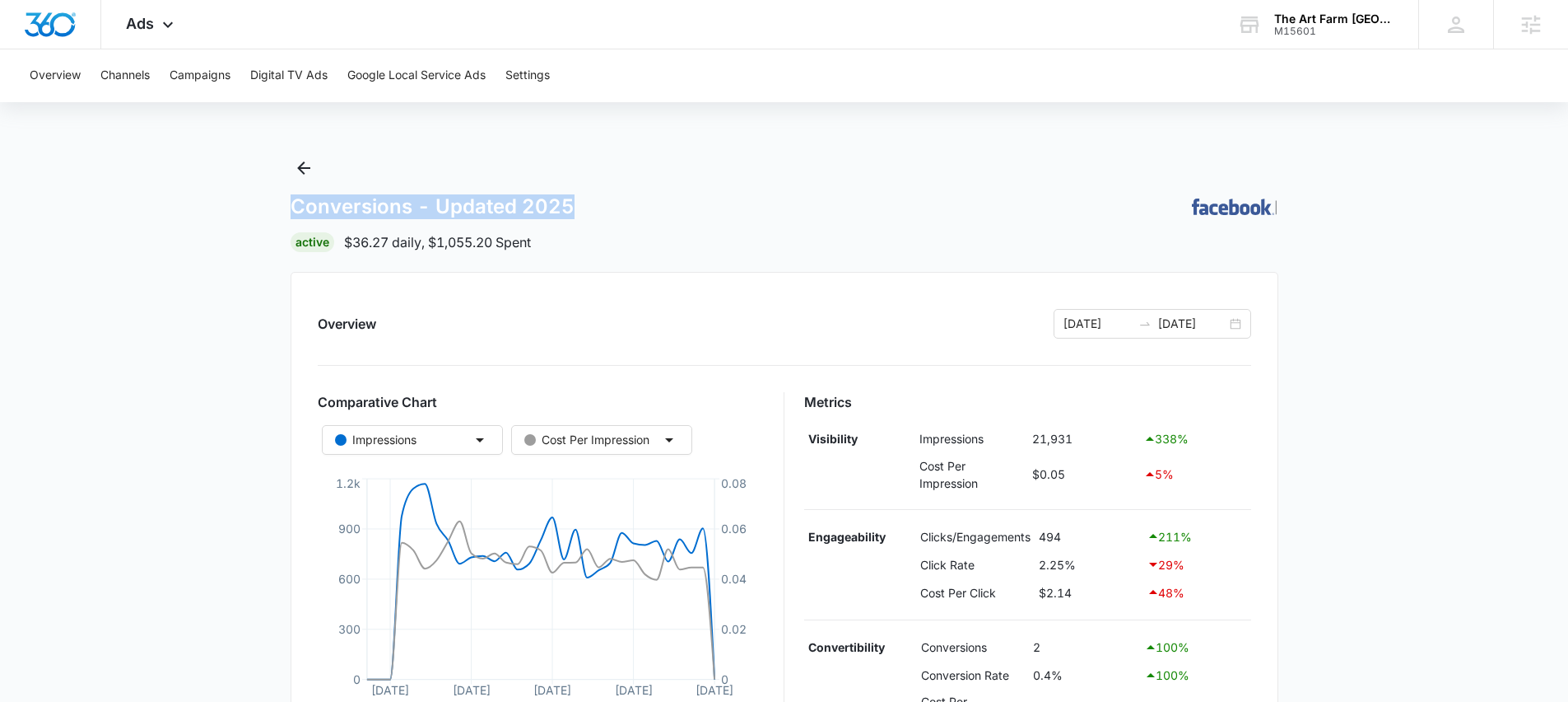
drag, startPoint x: 289, startPoint y: 204, endPoint x: 647, endPoint y: 204, distance: 358.0
click at [647, 204] on div "Conversions - Updated 2025 |" at bounding box center [784, 206] width 988 height 25
click at [314, 202] on h1 "Conversions - Updated 2025" at bounding box center [432, 206] width 284 height 25
drag, startPoint x: 271, startPoint y: 204, endPoint x: 624, endPoint y: 215, distance: 353.2
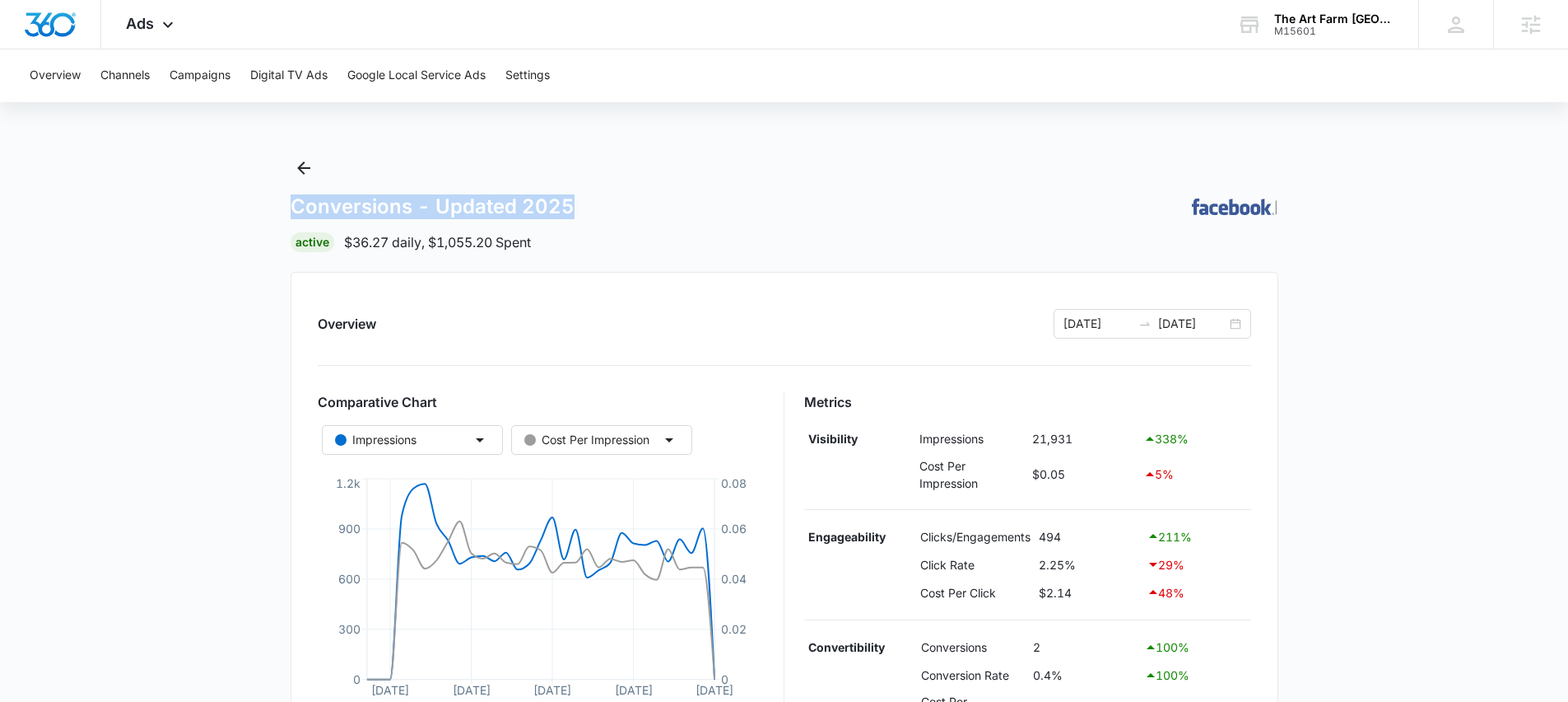
click at [624, 215] on div "Conversions - Updated 2025 |" at bounding box center [784, 206] width 988 height 25
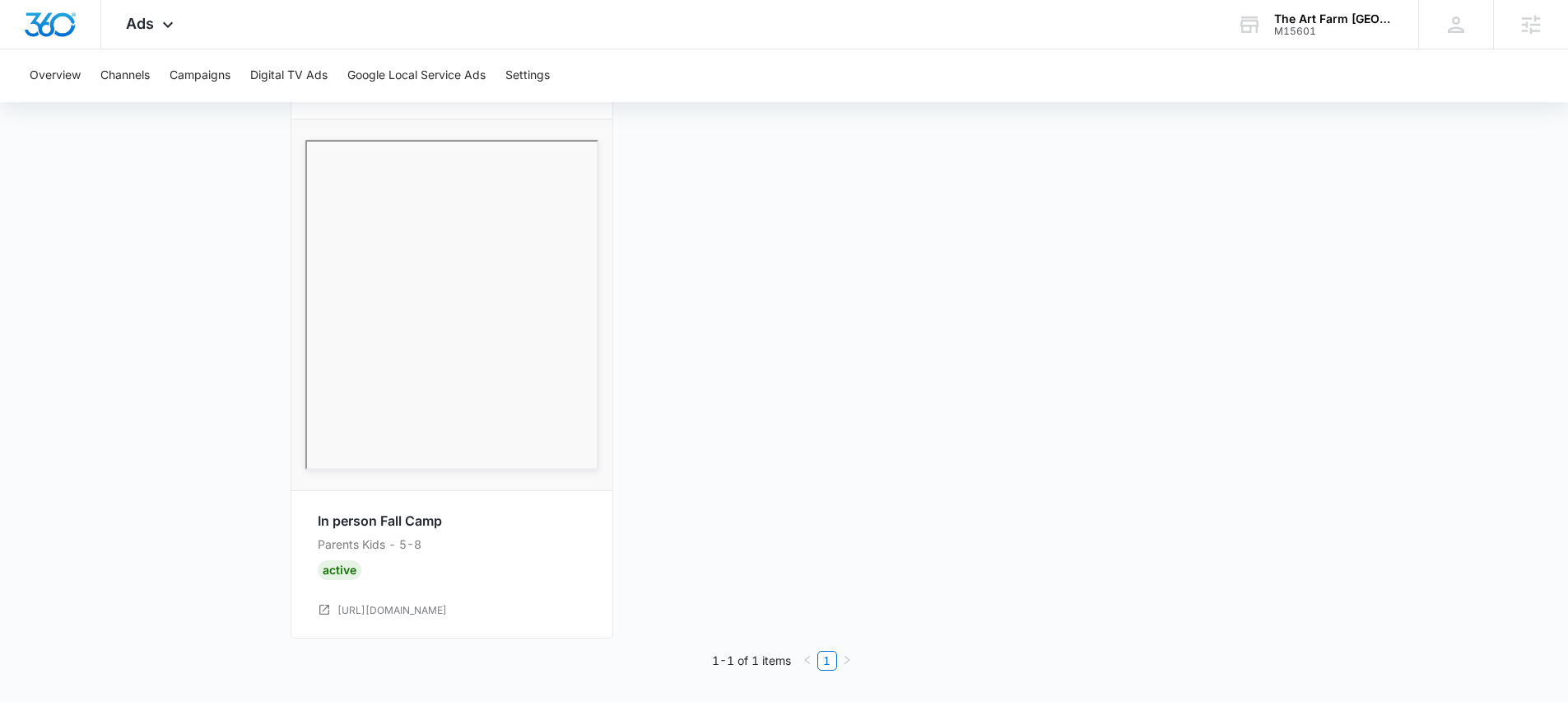
scroll to position [413, 0]
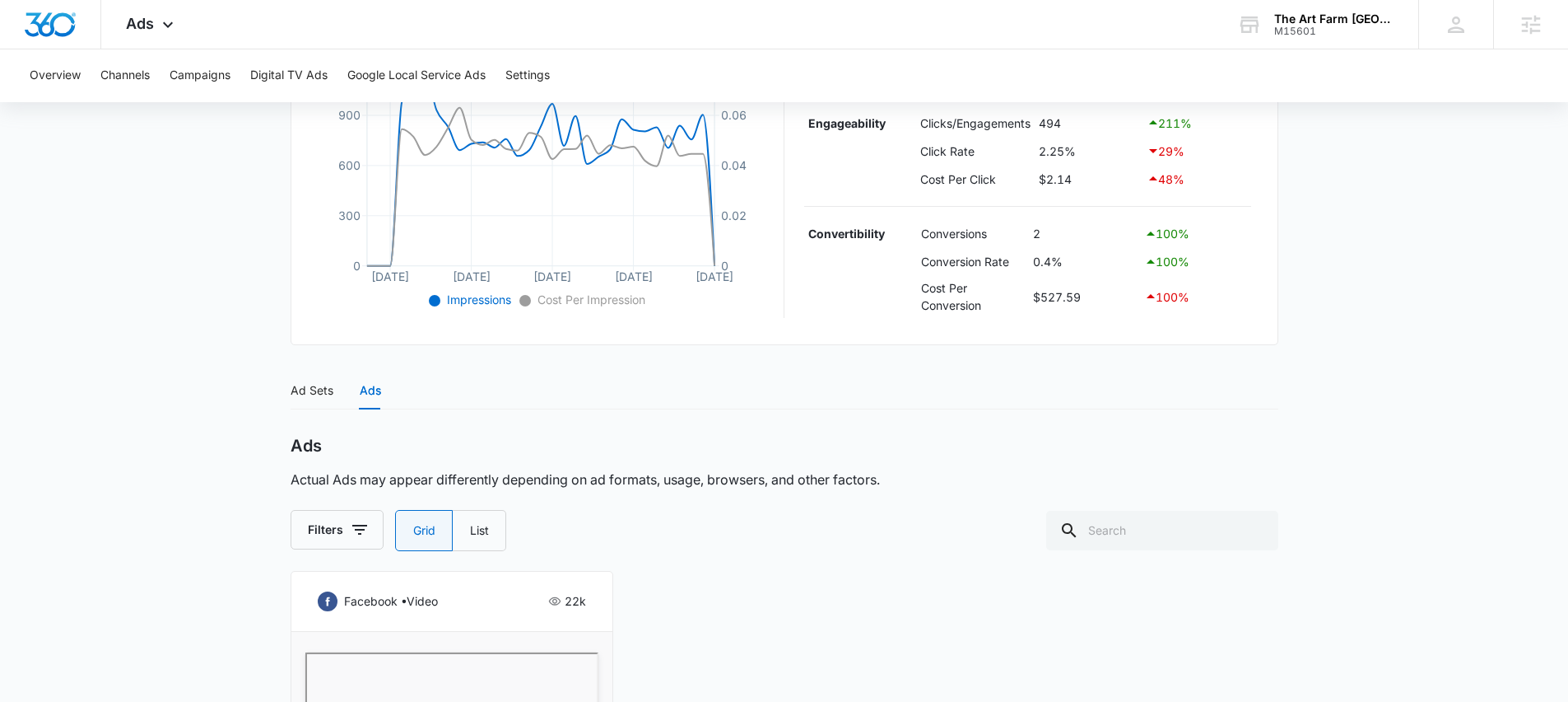
click at [158, 254] on main "Conversions - Updated 2025 | Active $36.27 daily , $1,055.20 Spent Overview 09/…" at bounding box center [784, 477] width 1568 height 1473
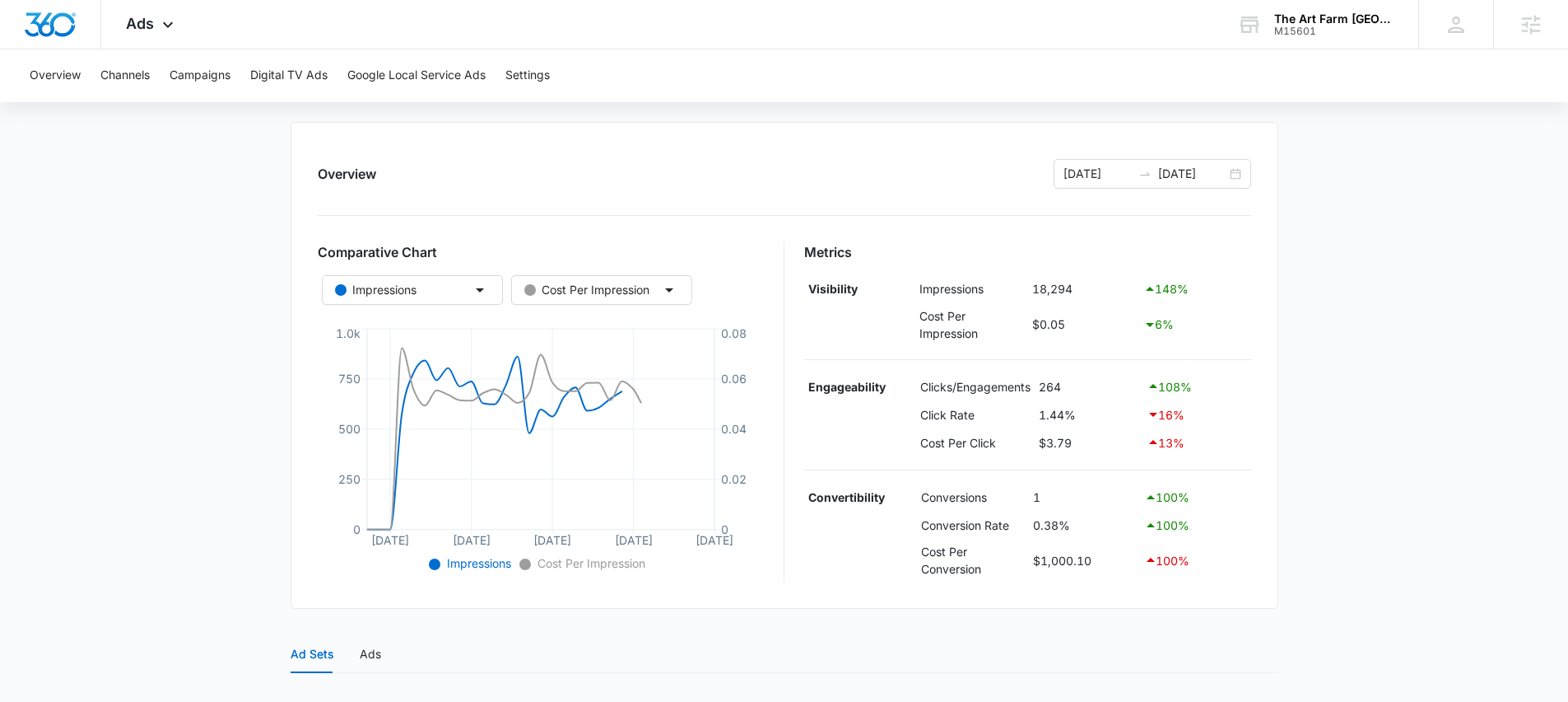
scroll to position [444, 0]
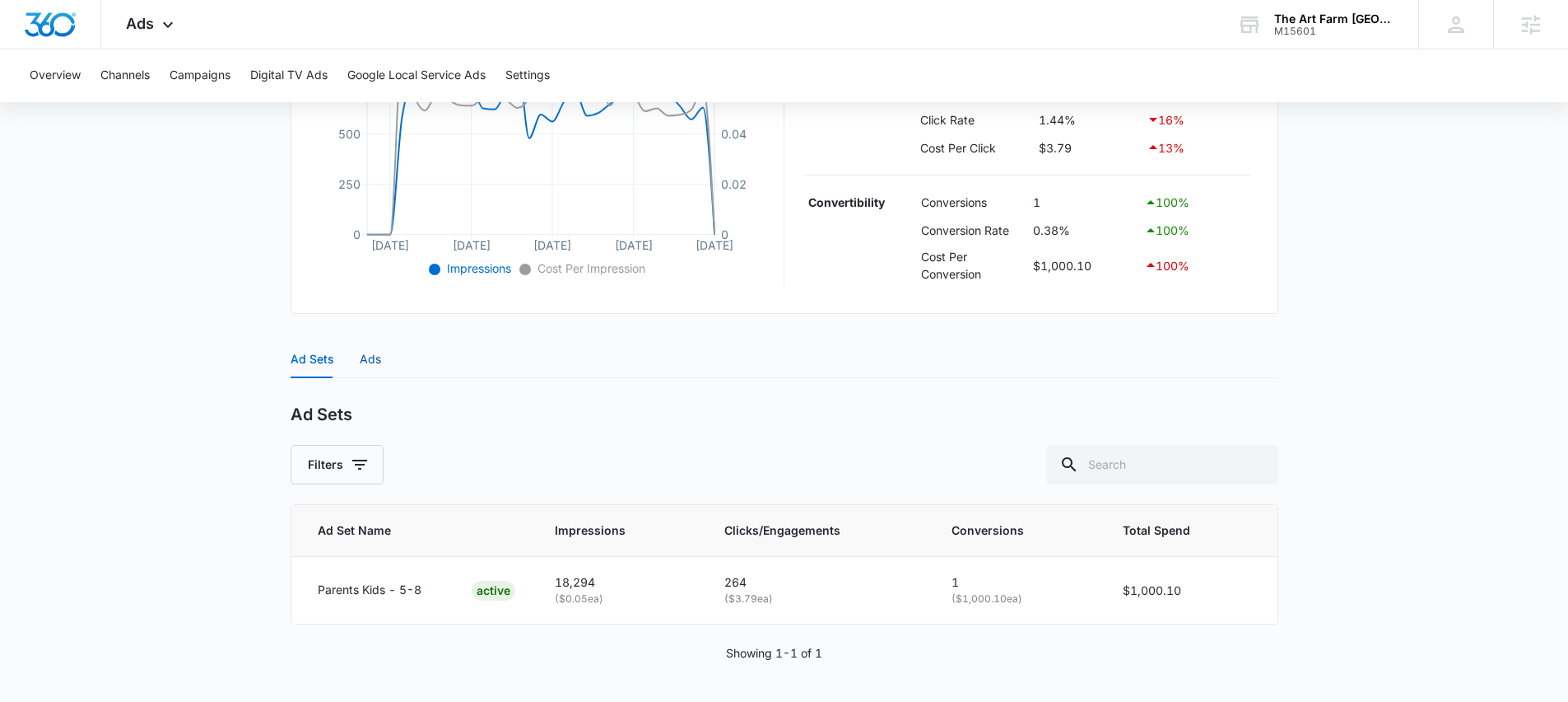
click at [373, 366] on div "Ads" at bounding box center [370, 359] width 21 height 18
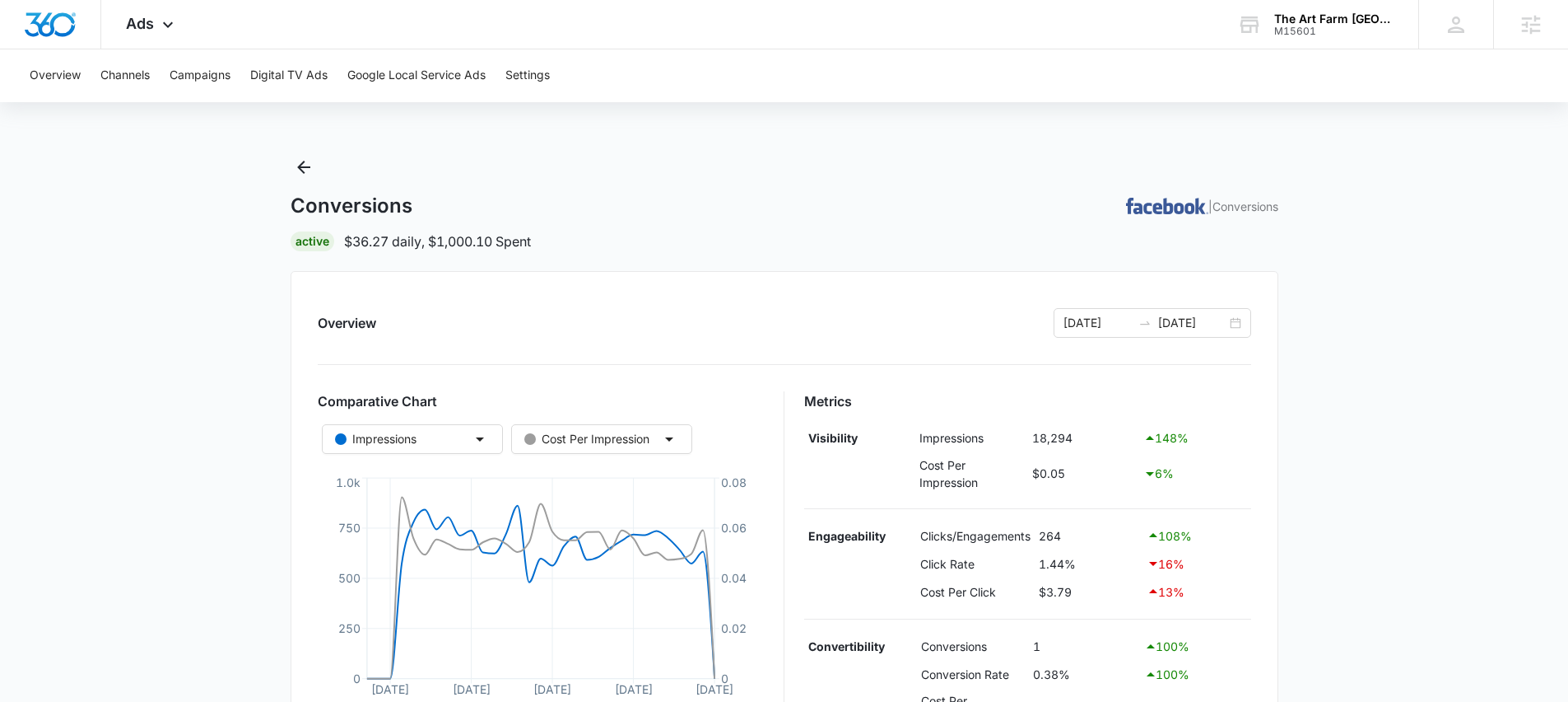
scroll to position [0, 0]
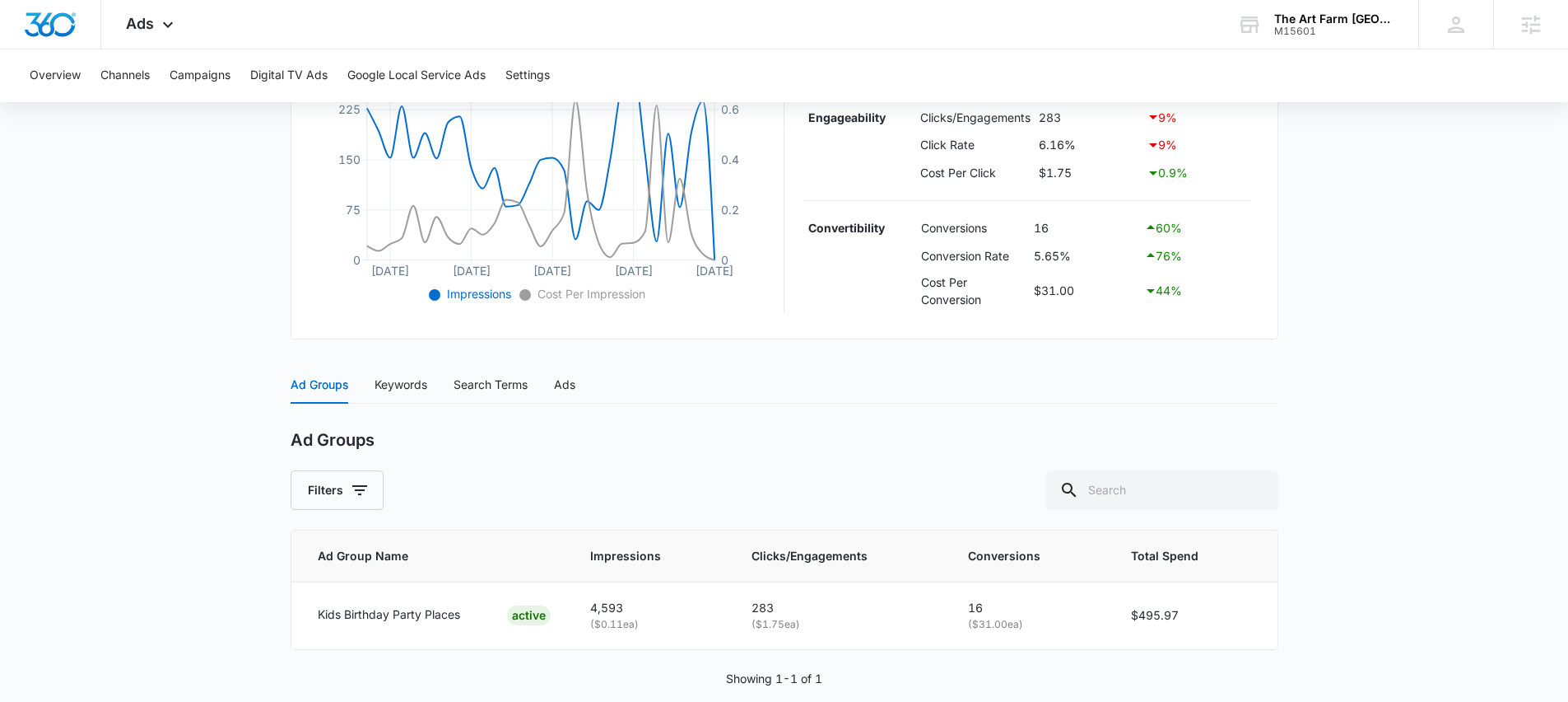
scroll to position [447, 0]
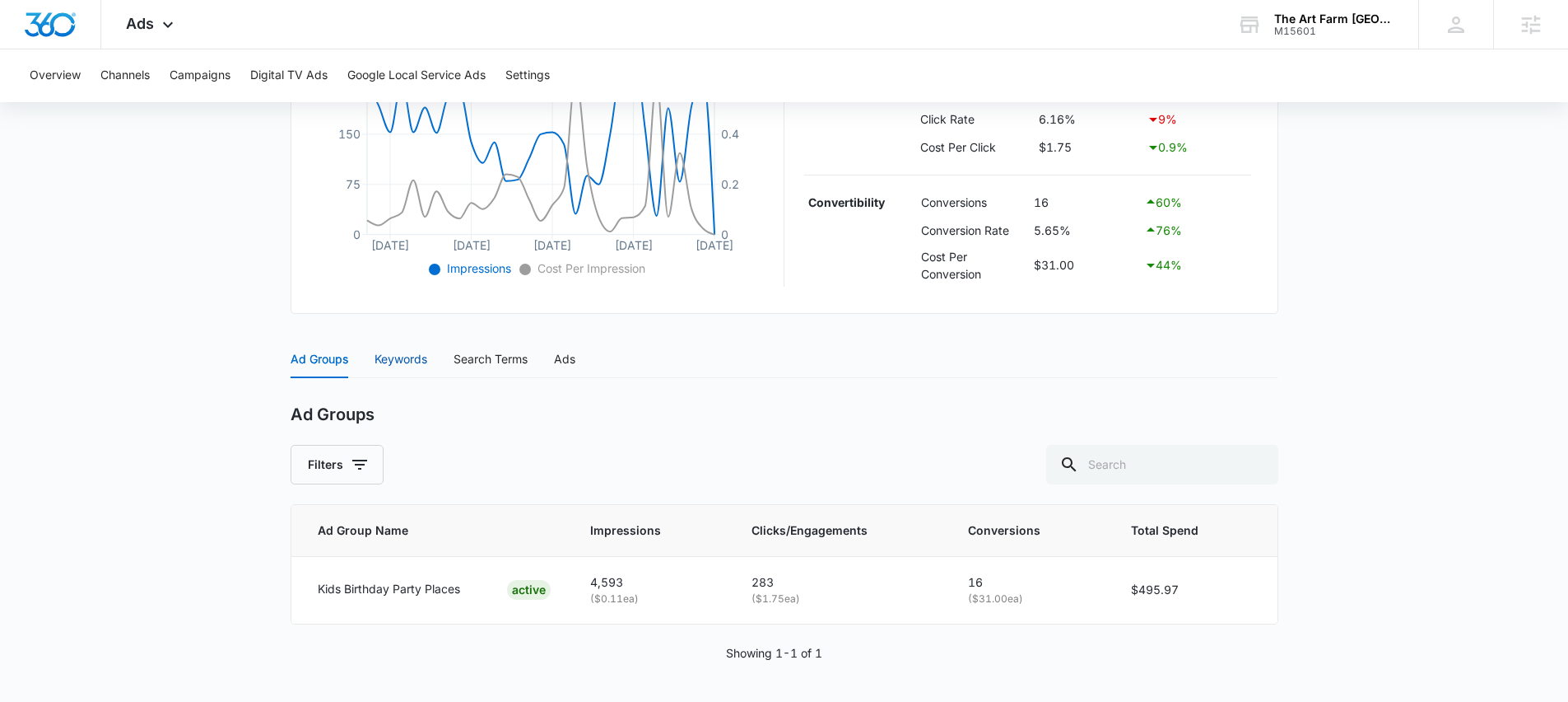
click at [393, 361] on div "Keywords" at bounding box center [401, 359] width 53 height 18
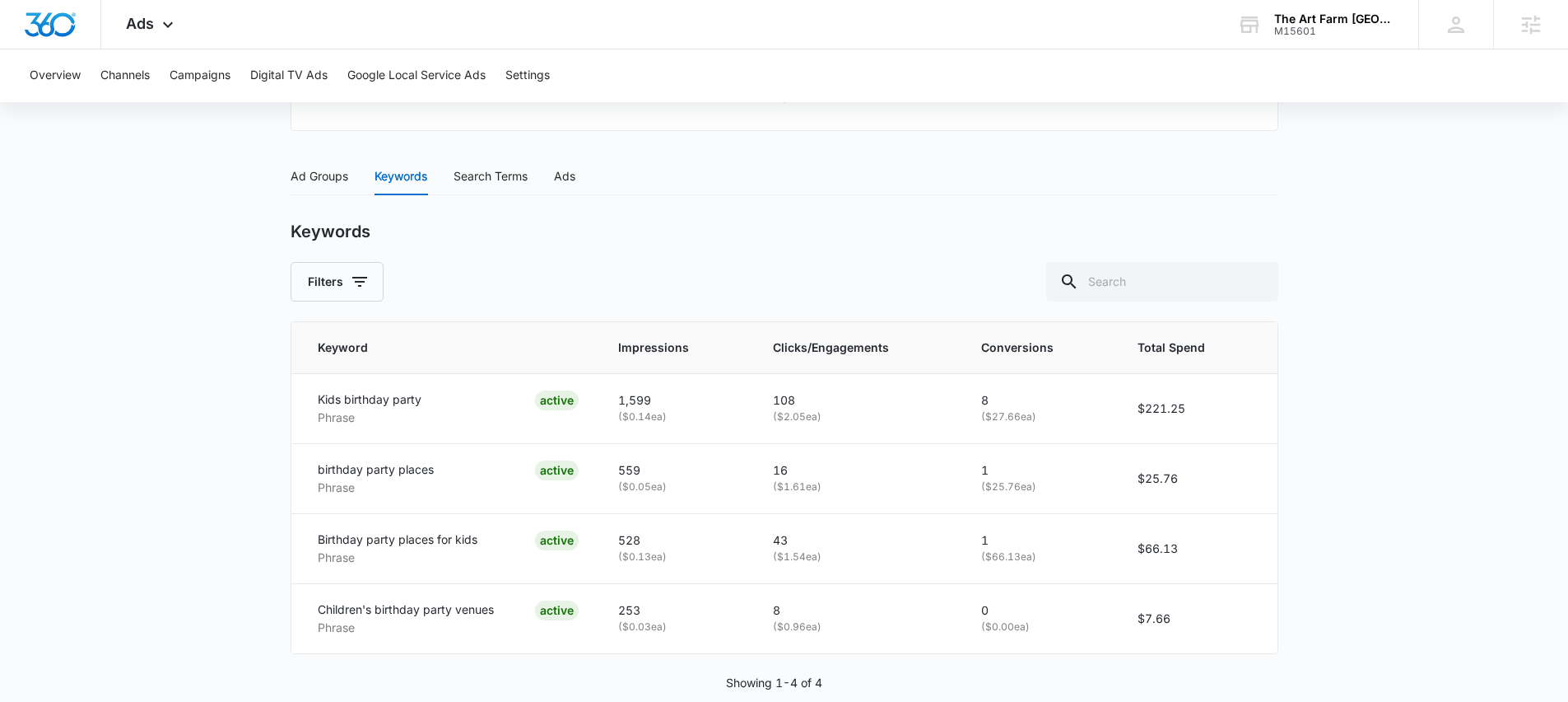
scroll to position [630, 0]
click at [568, 168] on div "Ads" at bounding box center [564, 177] width 21 height 18
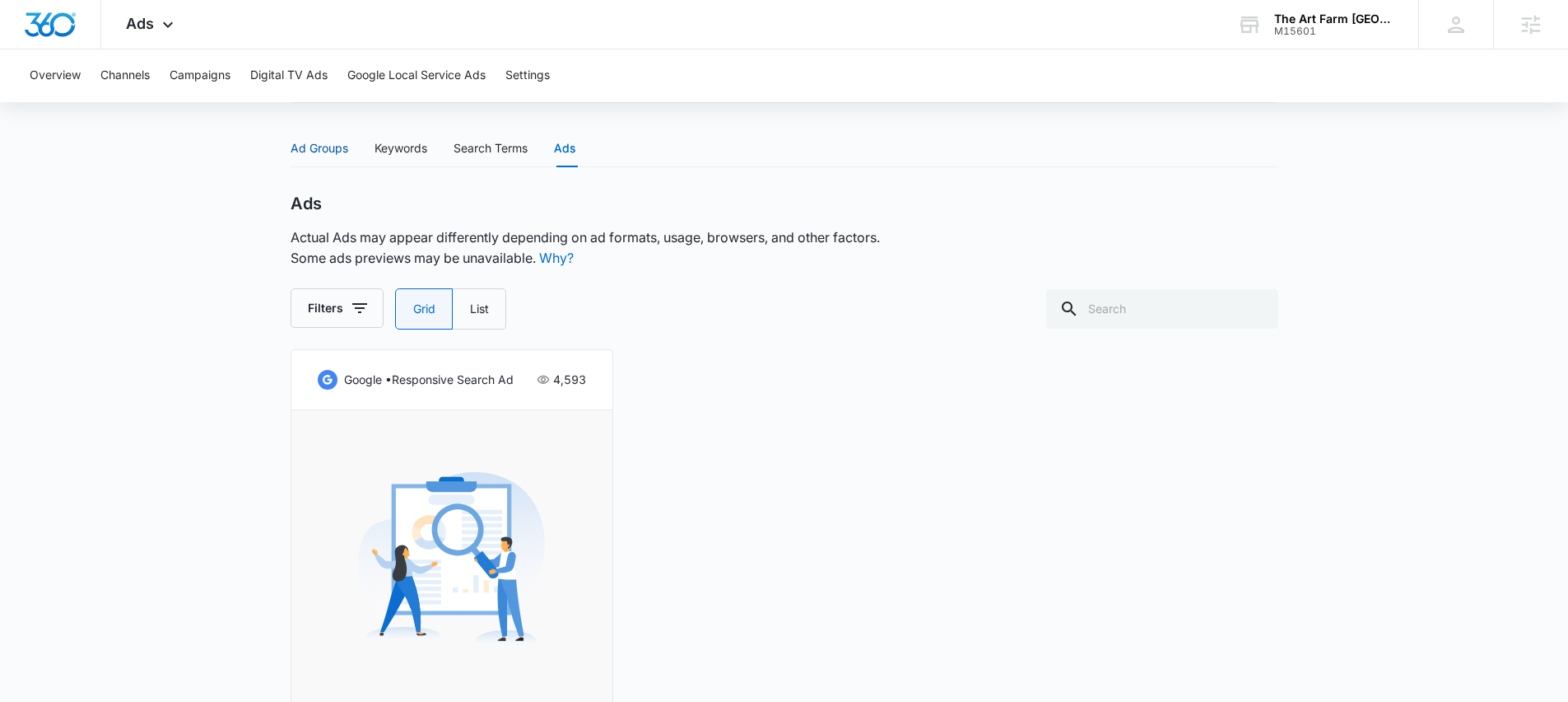
click at [336, 153] on div "Ad Groups" at bounding box center [319, 148] width 58 height 18
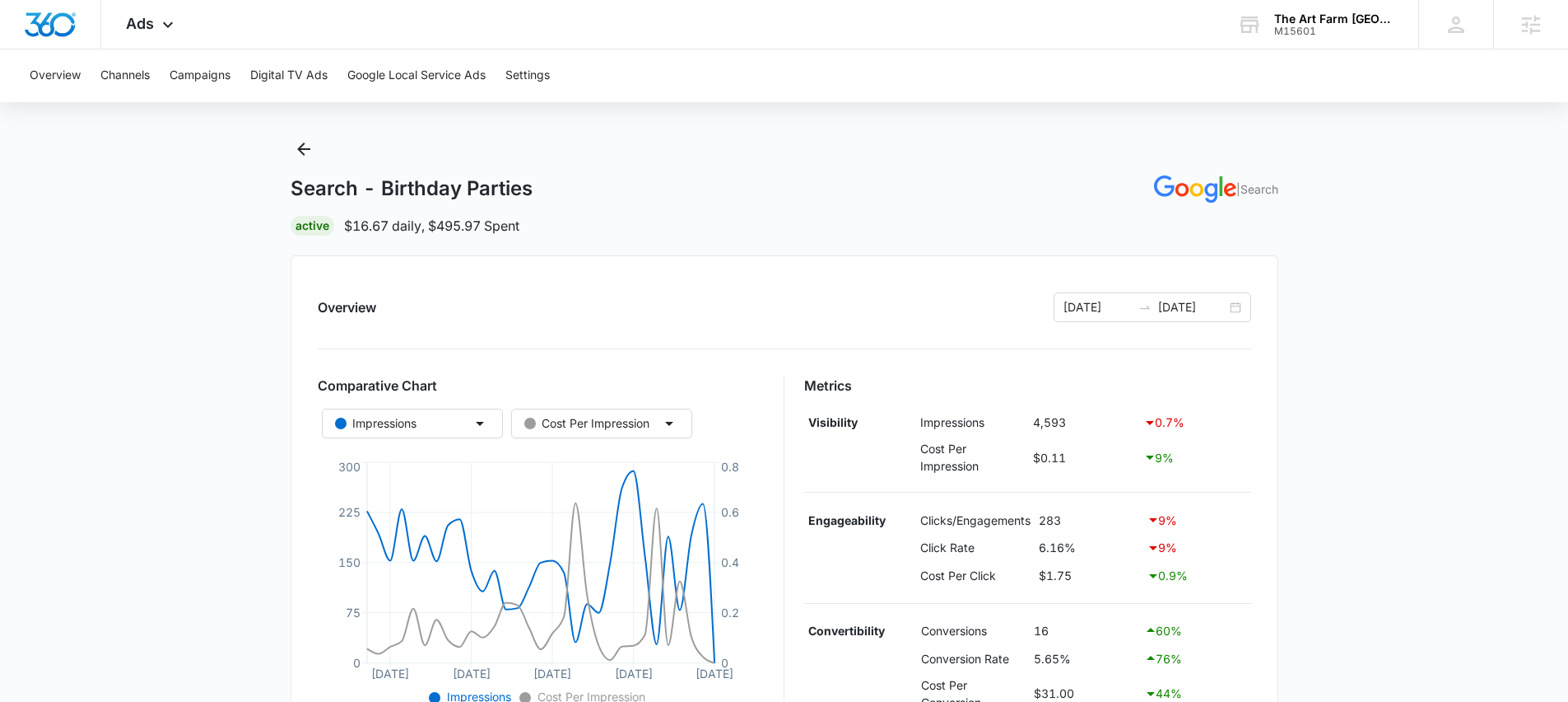
scroll to position [447, 0]
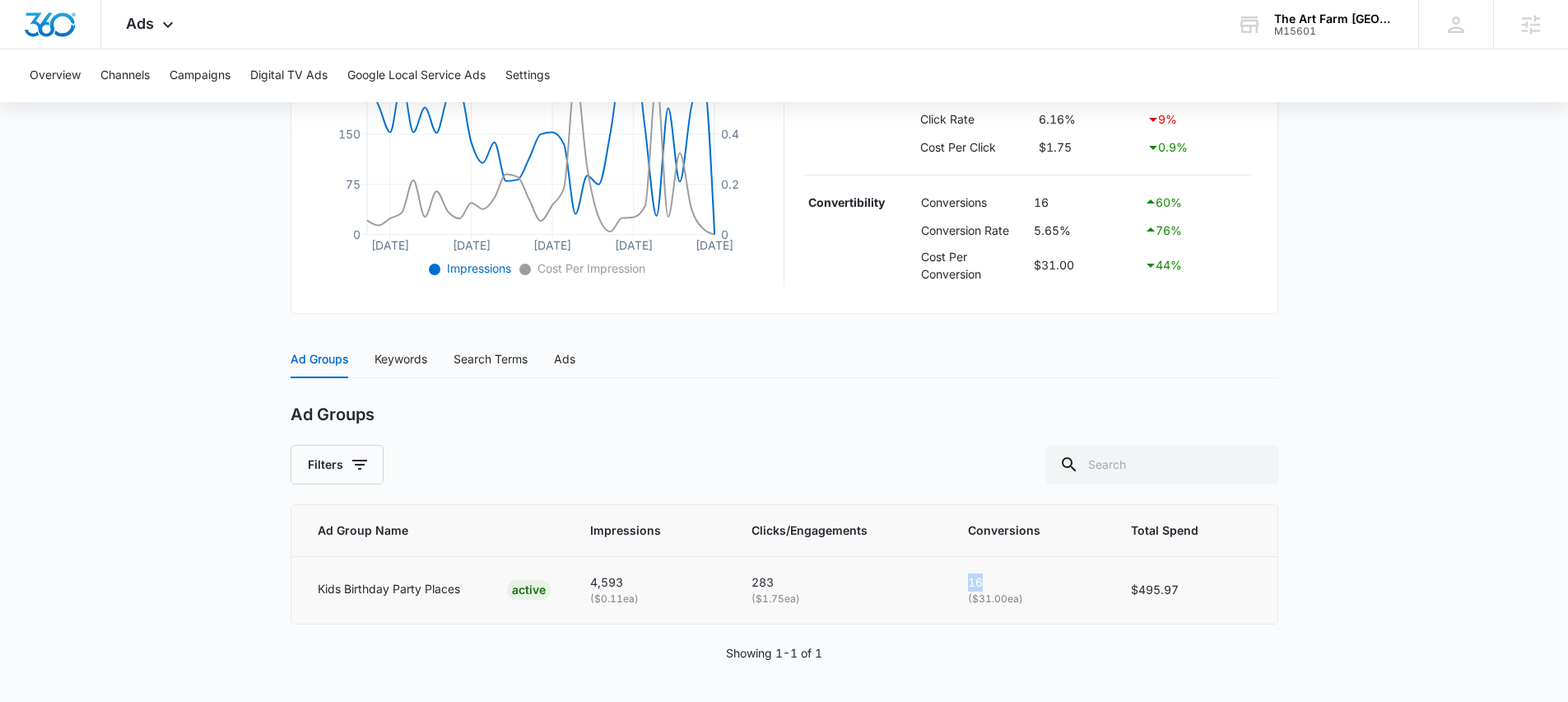
drag, startPoint x: 962, startPoint y: 579, endPoint x: 1016, endPoint y: 579, distance: 54.0
click at [1016, 579] on td "16 ( $31.00 ea)" at bounding box center [1029, 589] width 164 height 67
click at [1016, 579] on p "16" at bounding box center [1030, 583] width 125 height 18
click at [956, 417] on div "Ad Groups" at bounding box center [784, 414] width 988 height 20
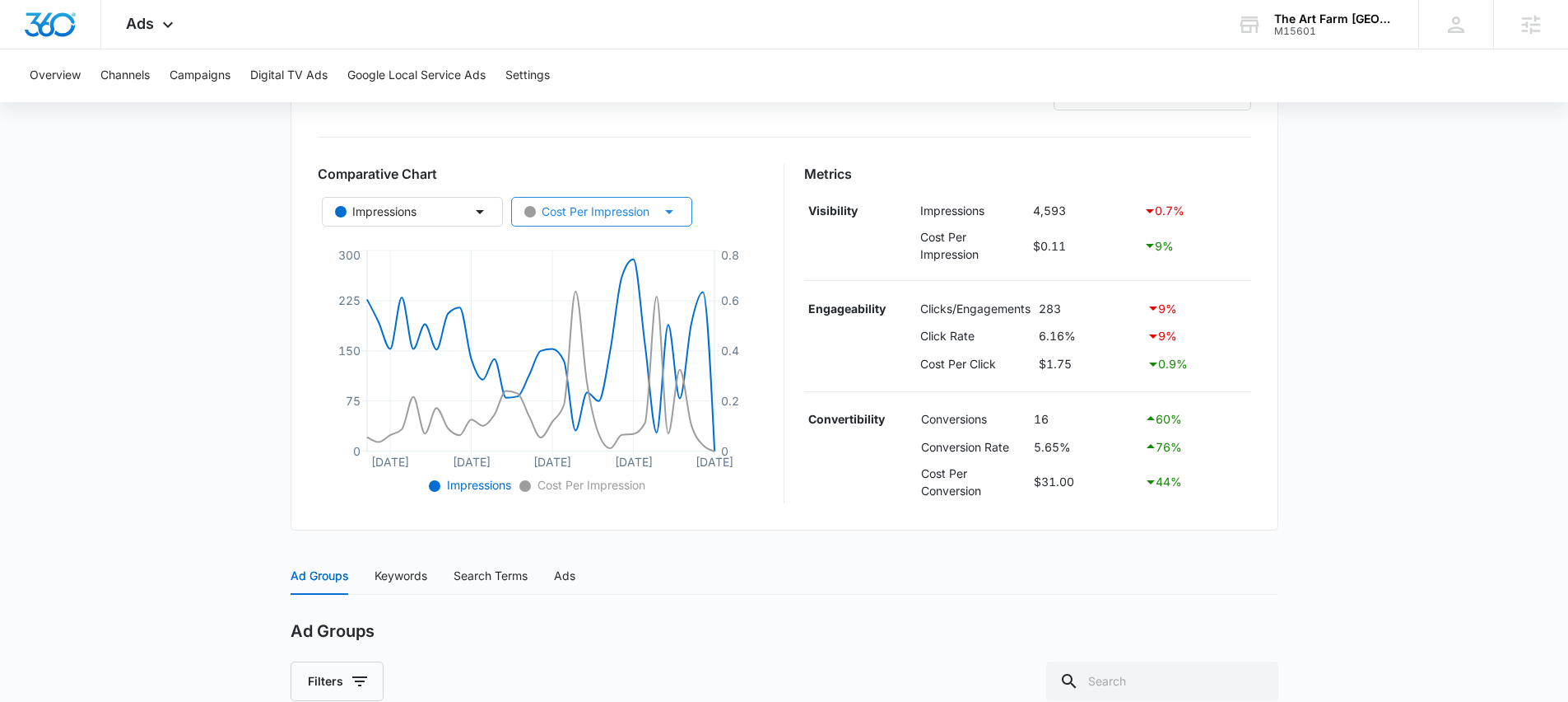
scroll to position [0, 0]
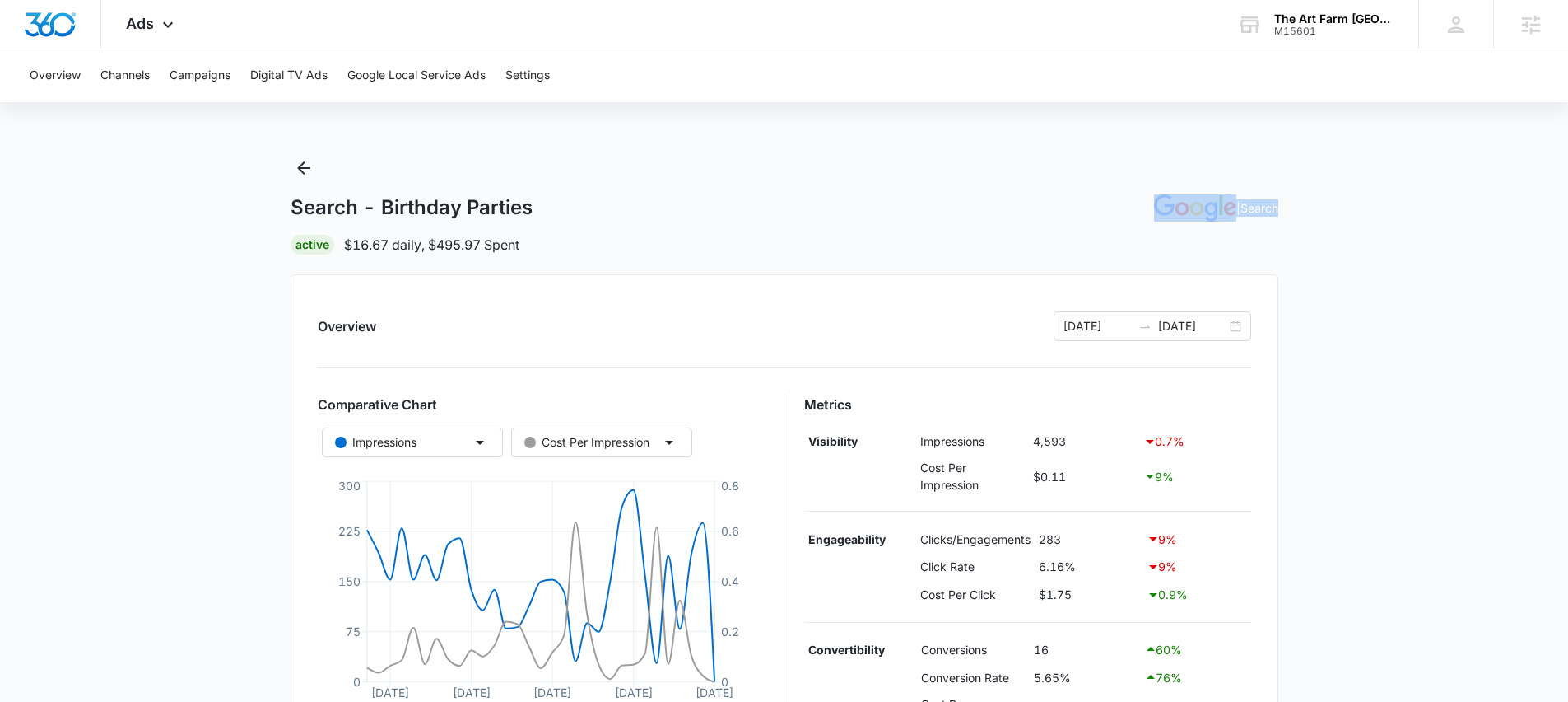
drag, startPoint x: 1096, startPoint y: 210, endPoint x: 1286, endPoint y: 201, distance: 190.2
click at [1286, 201] on main "Search - Birthday Parties | Search Active $16.67 daily , $495.97 Spent Overview…" at bounding box center [784, 652] width 1568 height 994
click at [1288, 202] on main "Search - Birthday Parties | Search Active $16.67 daily , $495.97 Spent Overview…" at bounding box center [784, 652] width 1568 height 994
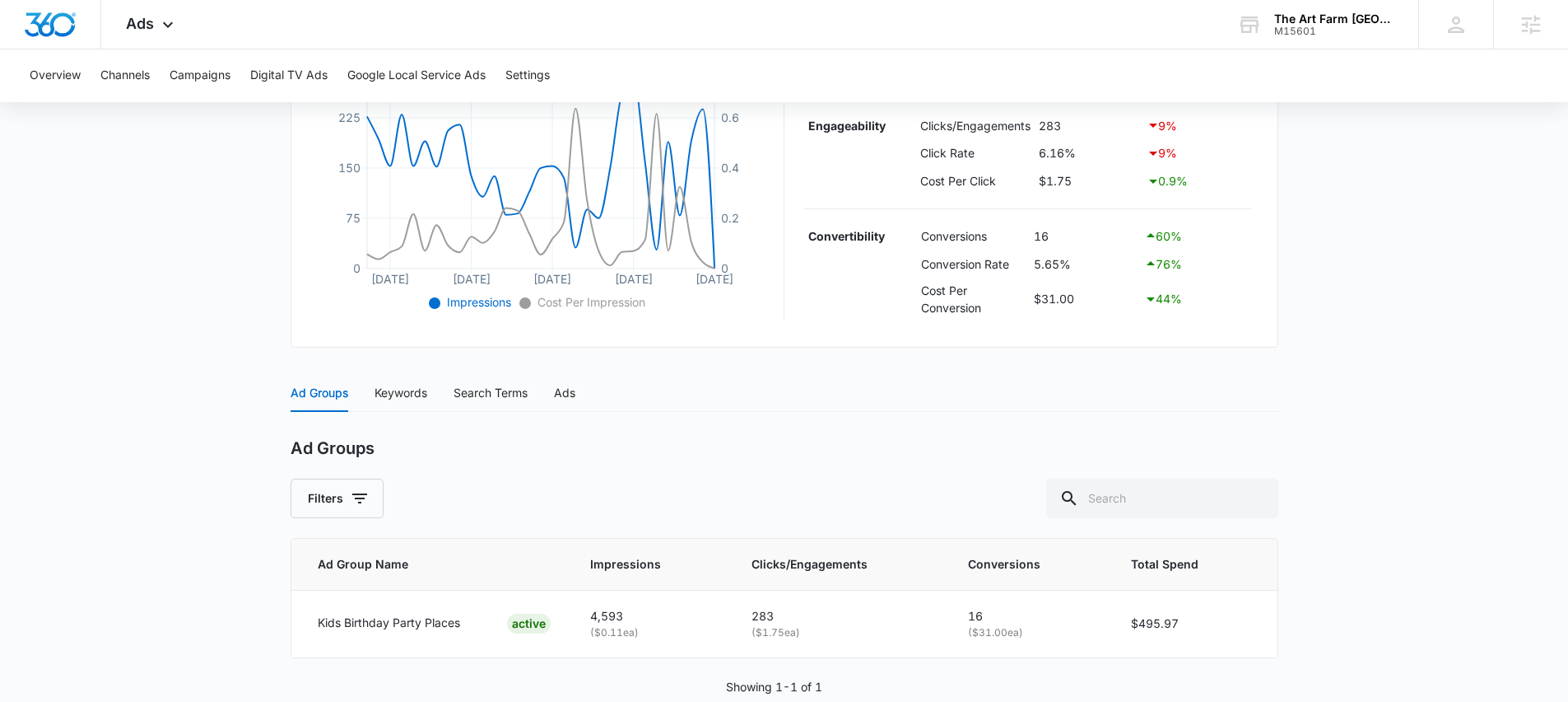
scroll to position [447, 0]
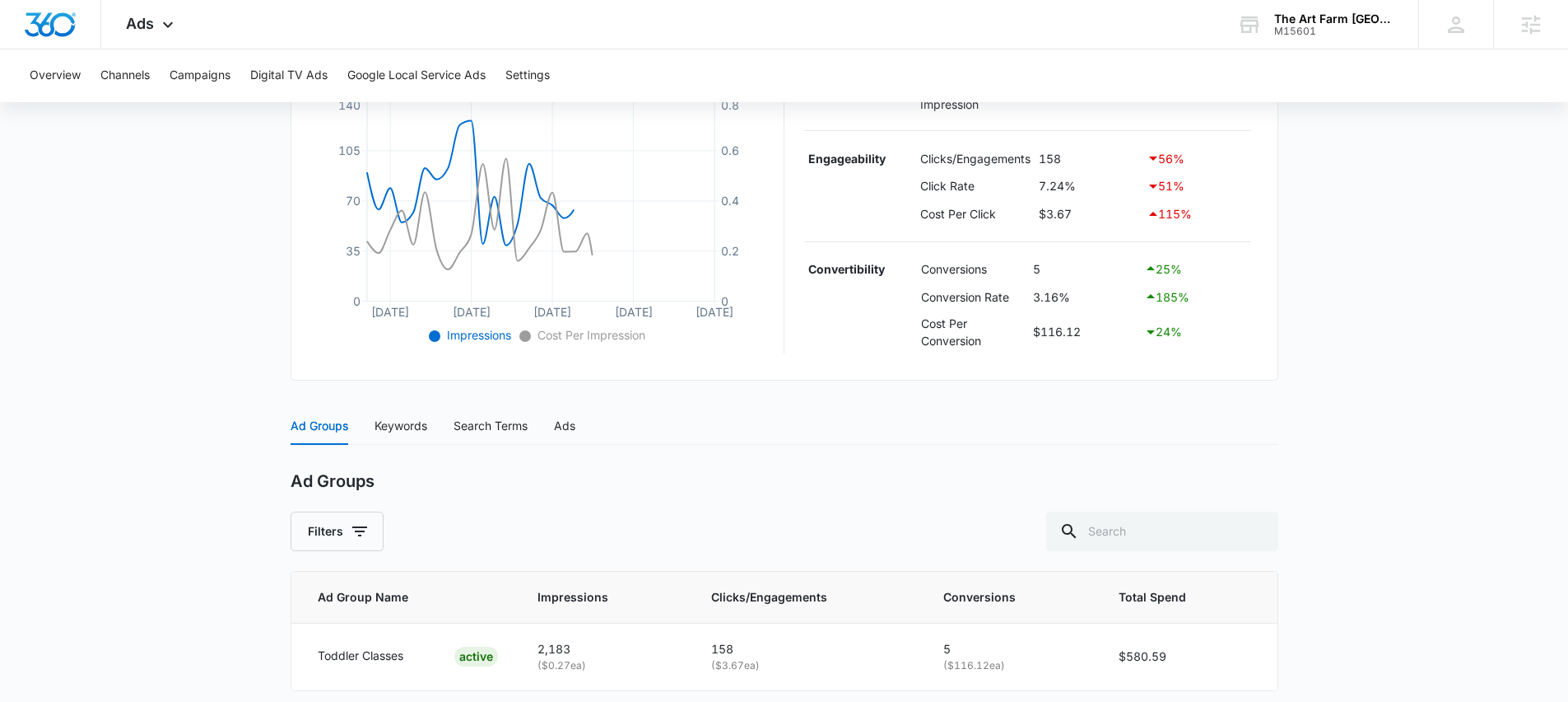
scroll to position [447, 0]
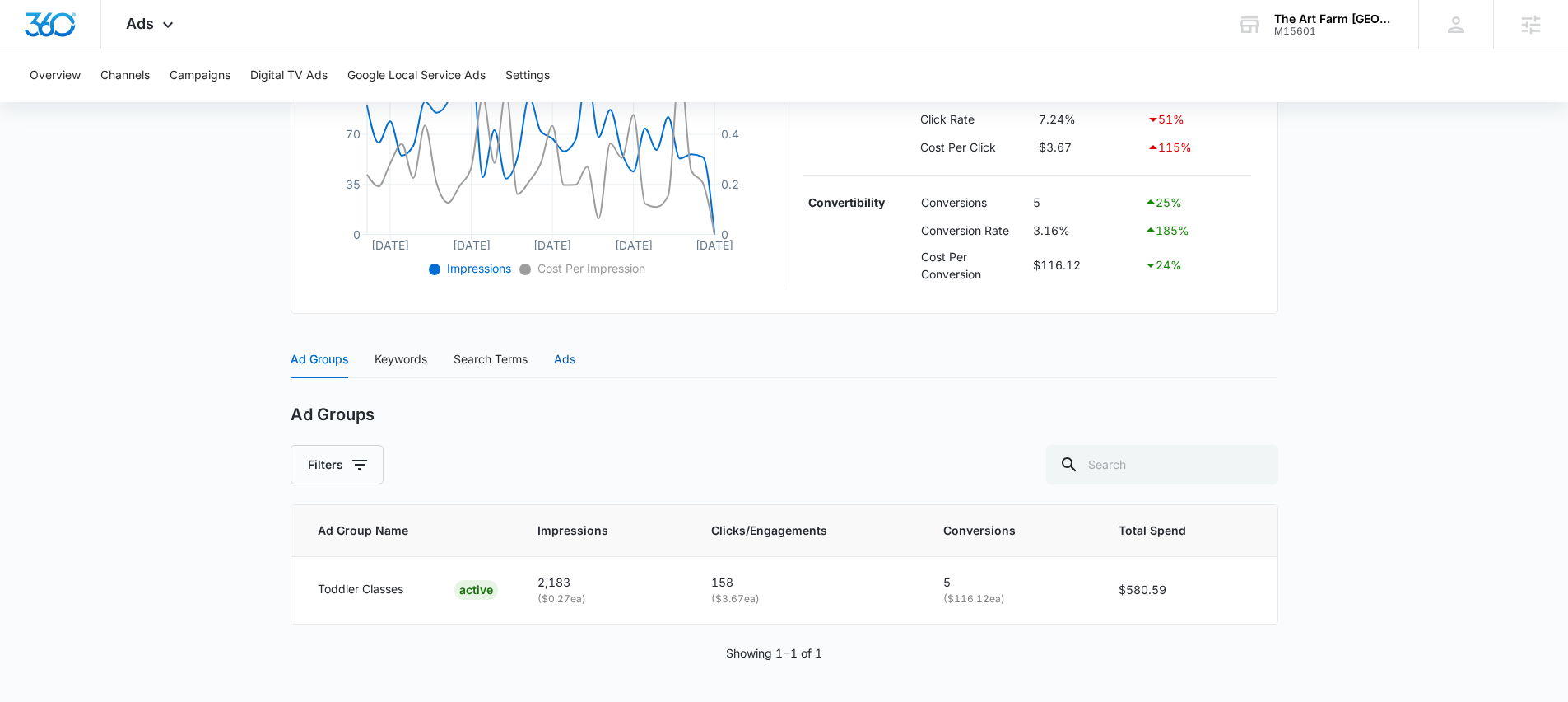
click at [567, 358] on div "Ads" at bounding box center [564, 359] width 21 height 18
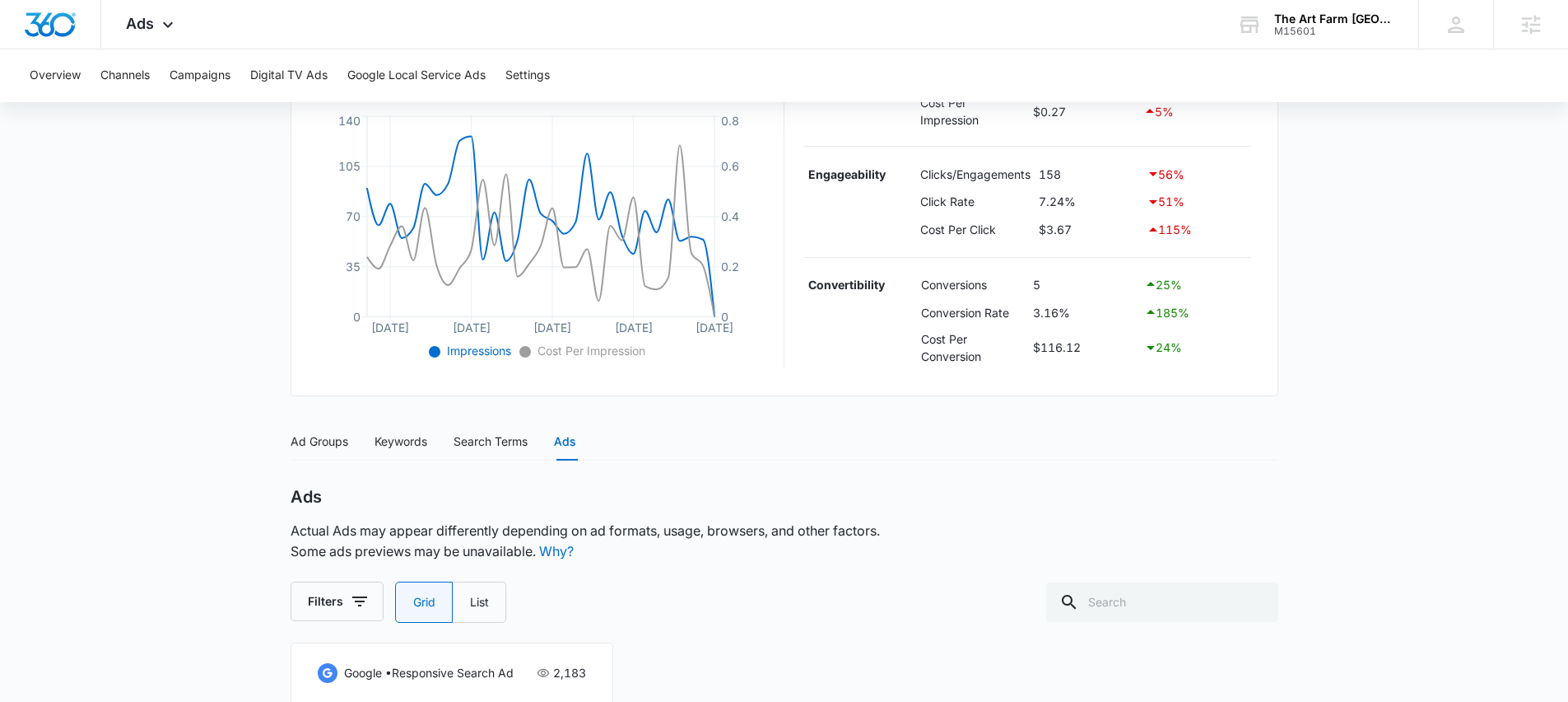
scroll to position [792, 0]
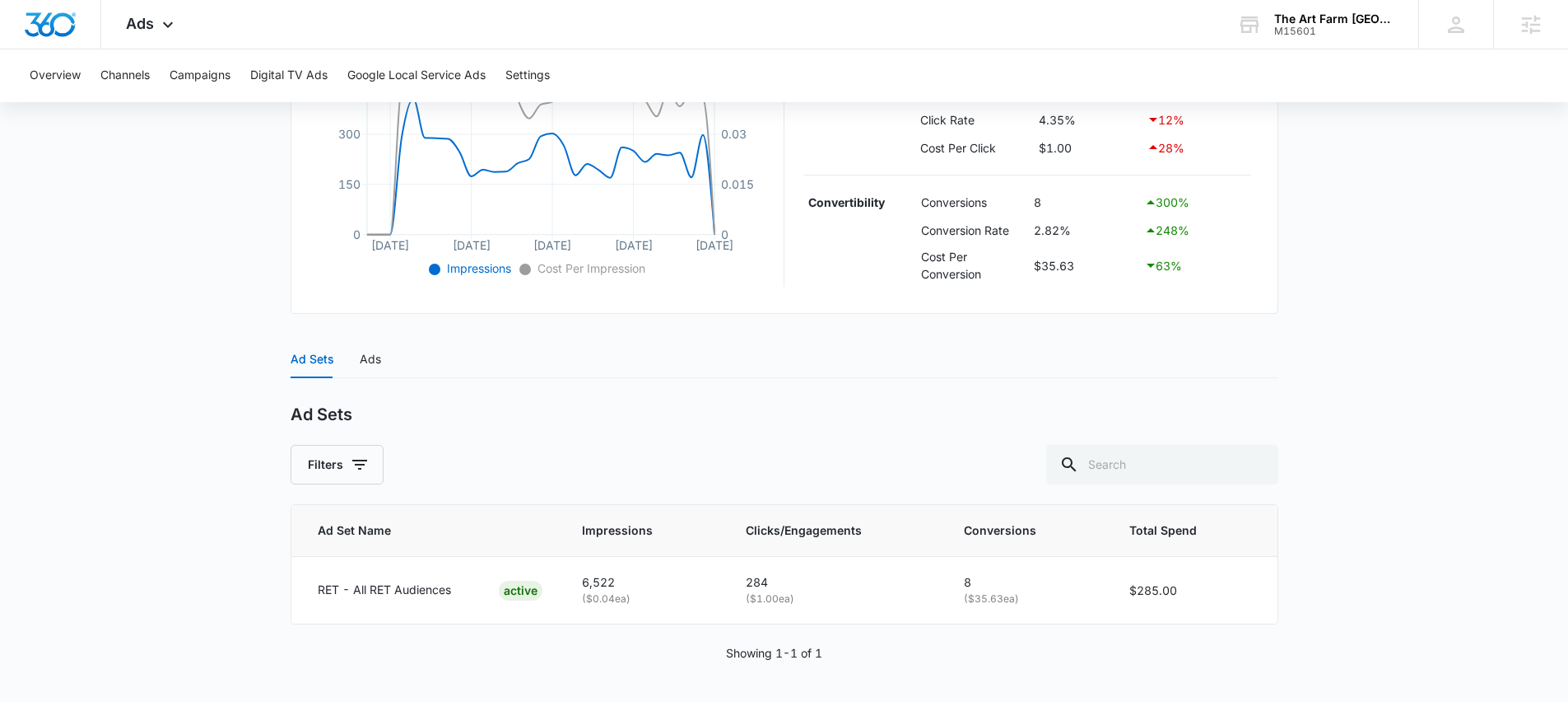
click at [356, 359] on div "Ad Sets Ads" at bounding box center [335, 358] width 91 height 38
click at [372, 359] on div "Ads" at bounding box center [370, 359] width 21 height 18
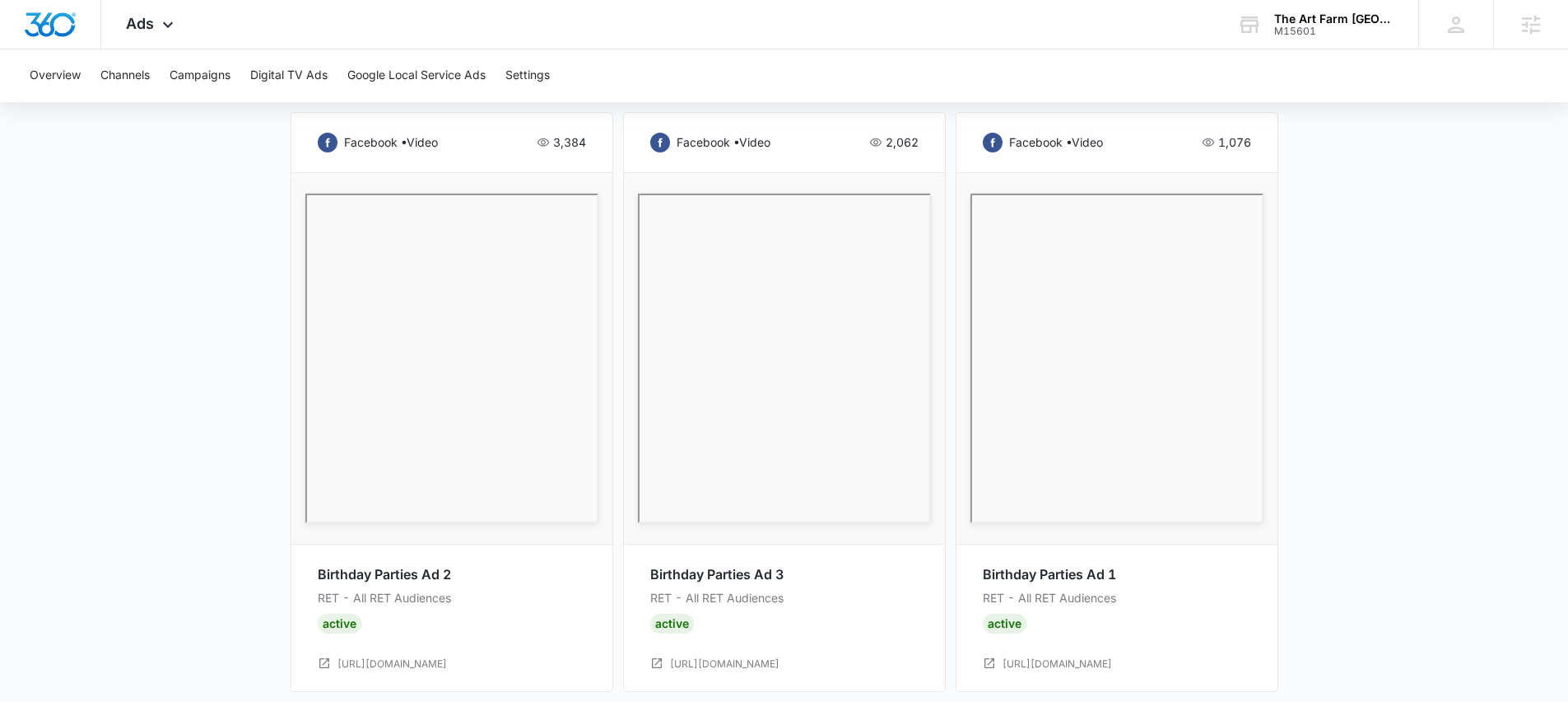
scroll to position [876, 0]
drag, startPoint x: 1257, startPoint y: 136, endPoint x: 1190, endPoint y: 137, distance: 67.0
click at [1190, 137] on div "facebook • video 1,076 Birthday Parties Ad 1 RET - All RET Audiences Active [UR…" at bounding box center [1117, 398] width 322 height 580
drag, startPoint x: 931, startPoint y: 139, endPoint x: 850, endPoint y: 141, distance: 81.0
click at [850, 141] on div "facebook • video 2,062 Birthday Parties Ad 3 RET - All RET Audiences Active [UR…" at bounding box center [784, 398] width 322 height 580
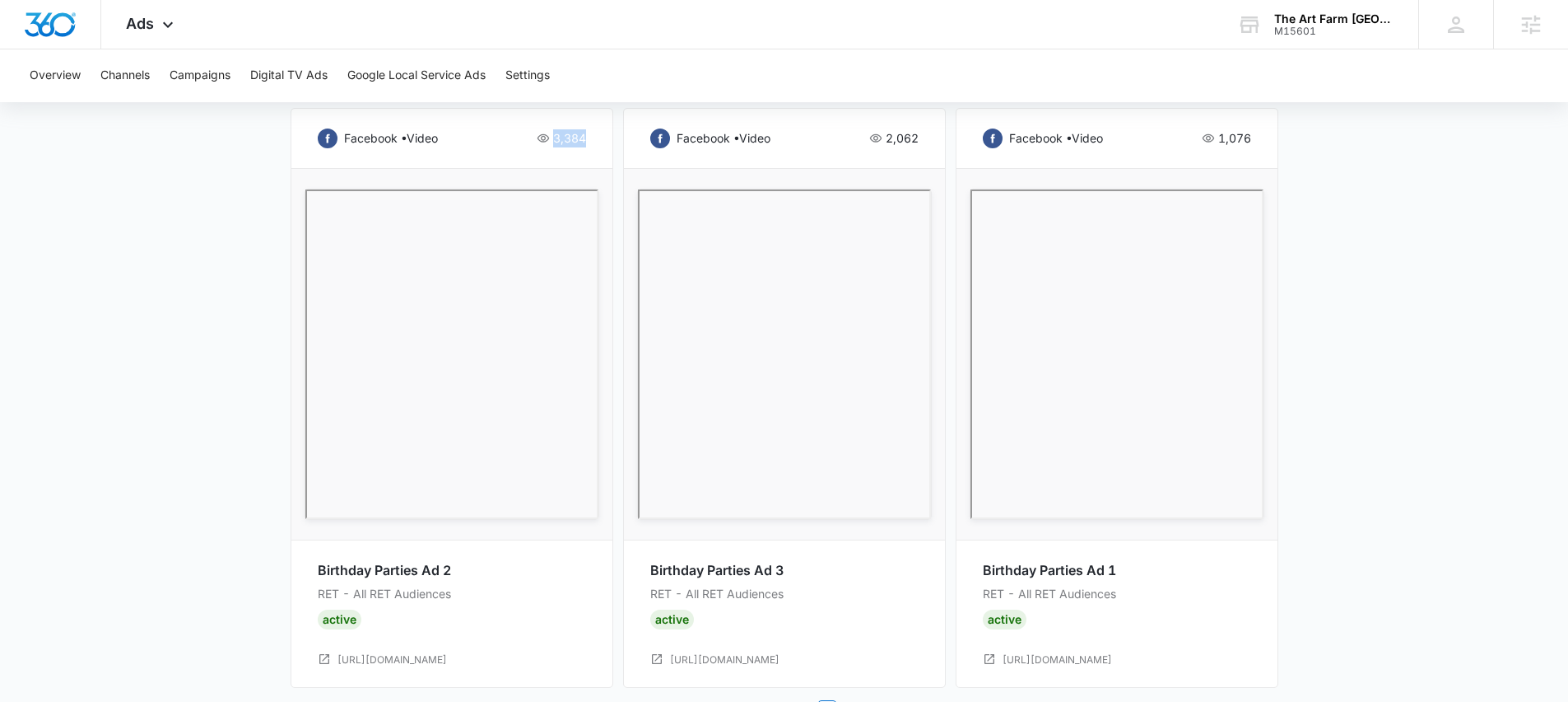
drag, startPoint x: 598, startPoint y: 137, endPoint x: 507, endPoint y: 143, distance: 91.2
click at [507, 143] on div "facebook • video 3,384 Birthday Parties Ad 2 RET - All RET Audiences Active [UR…" at bounding box center [452, 398] width 322 height 580
click at [146, 248] on main "RET - Birthday Parties - 2025 | Active $9.80 daily , $285.00 Spent Overview [DA…" at bounding box center [784, 15] width 1568 height 1473
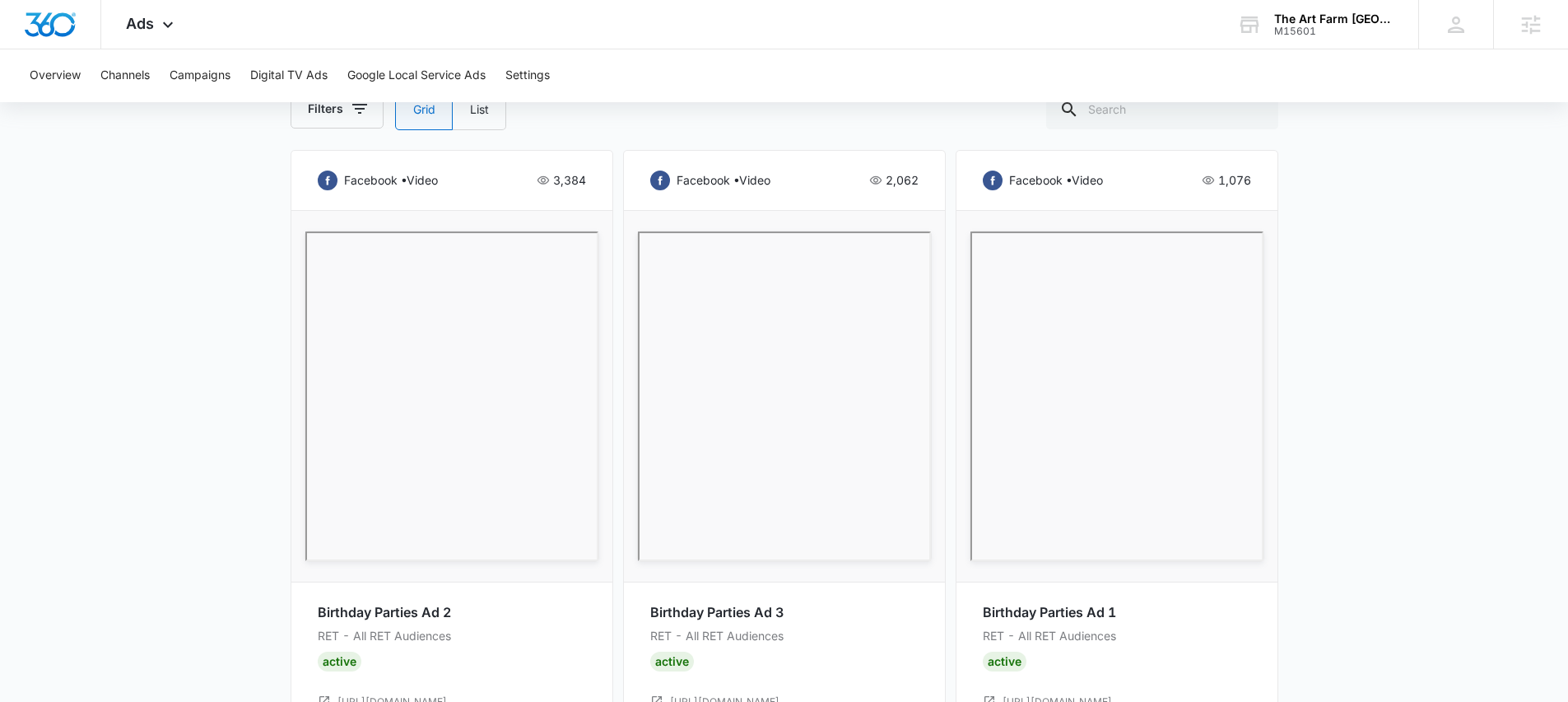
scroll to position [926, 0]
